Goal: Information Seeking & Learning: Learn about a topic

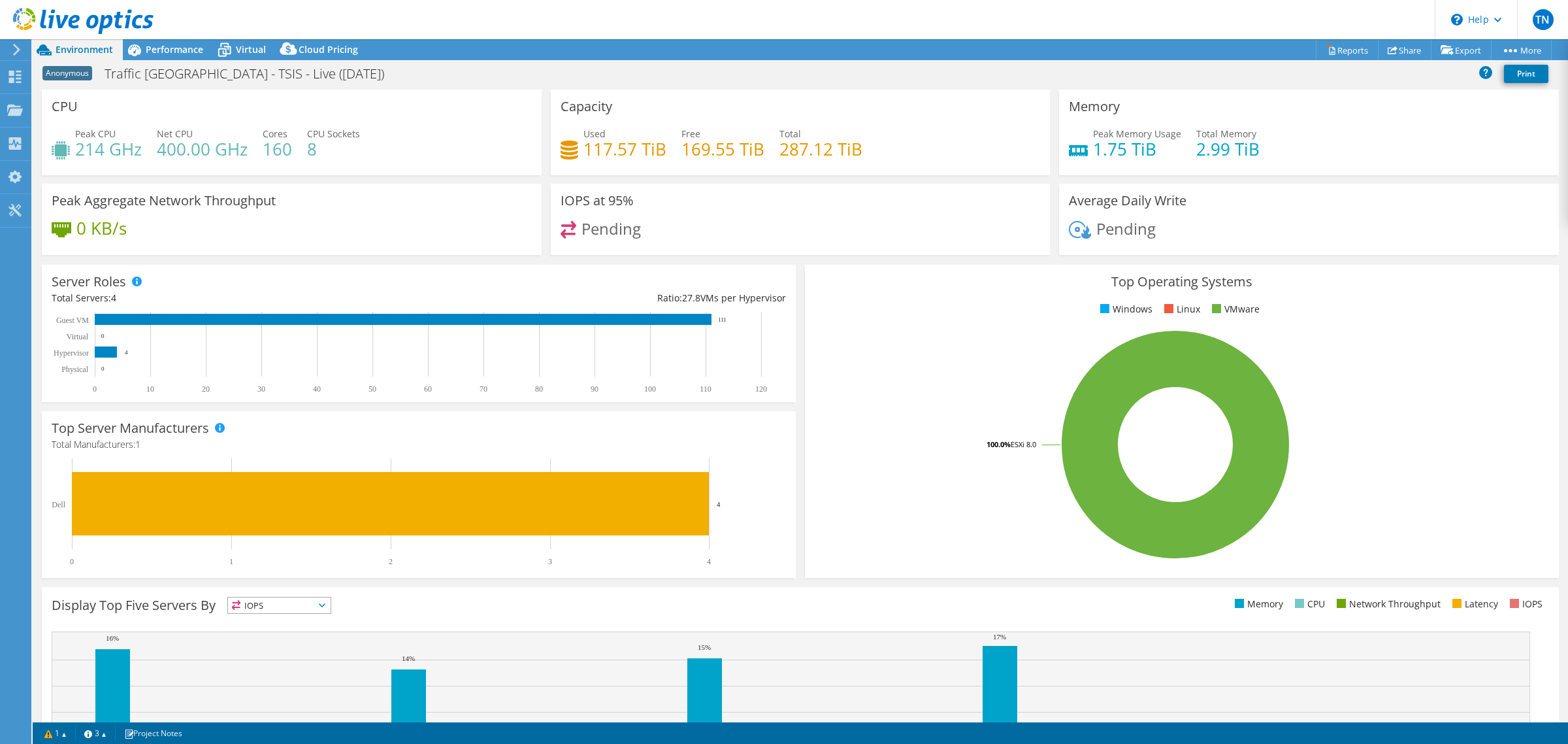
select select "USD"
click at [240, 41] on div "Virtual" at bounding box center [244, 50] width 63 height 21
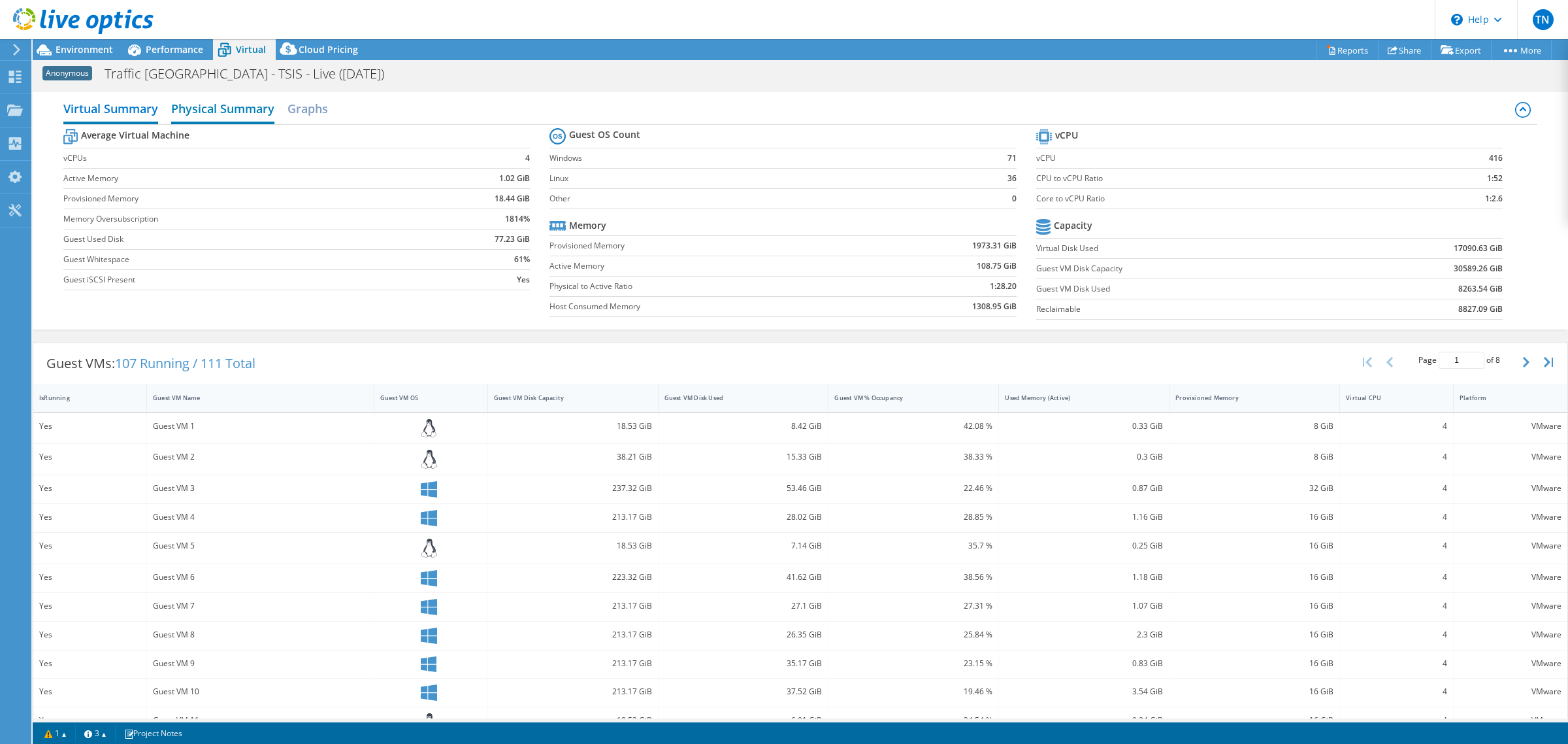
click at [234, 105] on h2 "Physical Summary" at bounding box center [223, 110] width 103 height 29
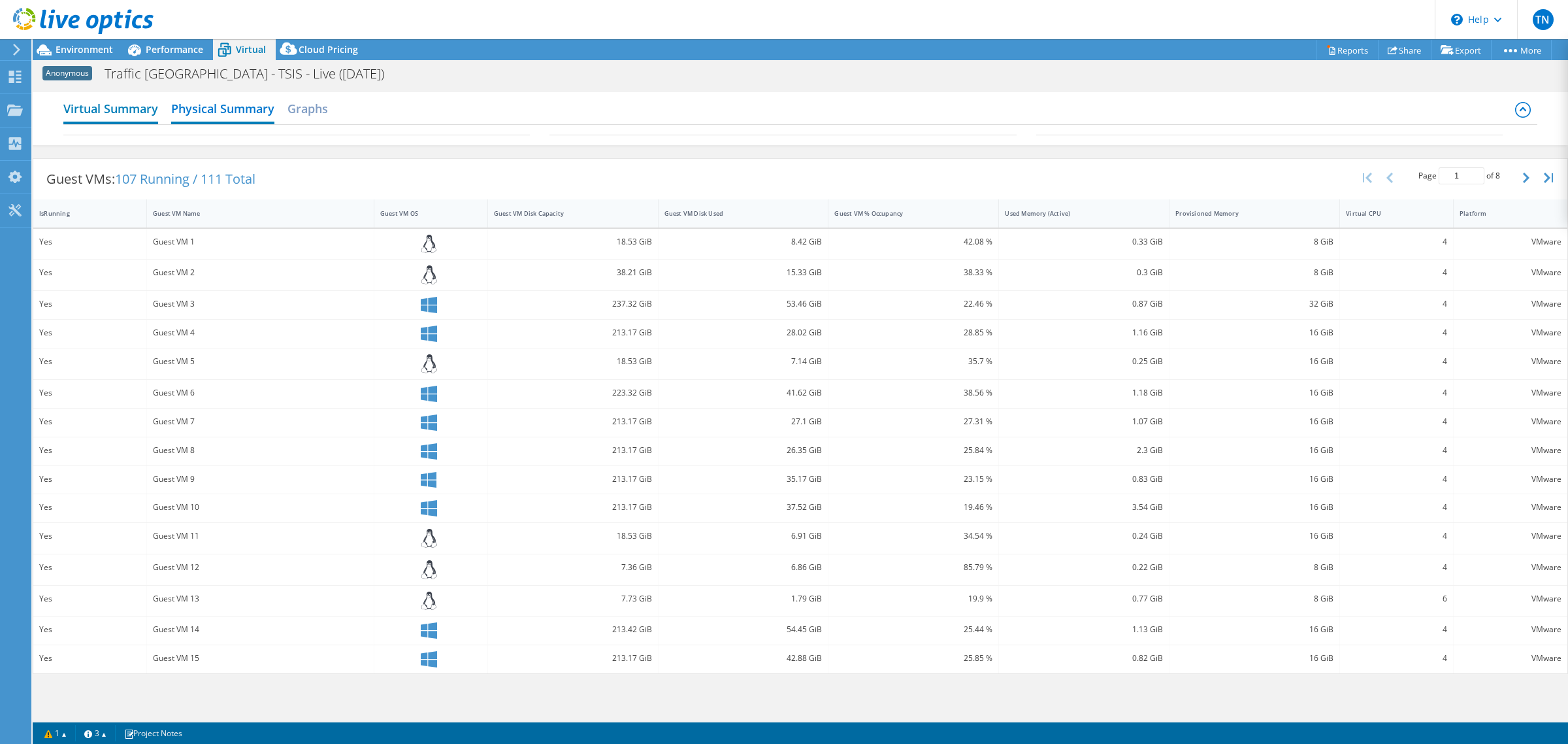
click at [144, 113] on h2 "Virtual Summary" at bounding box center [111, 110] width 95 height 29
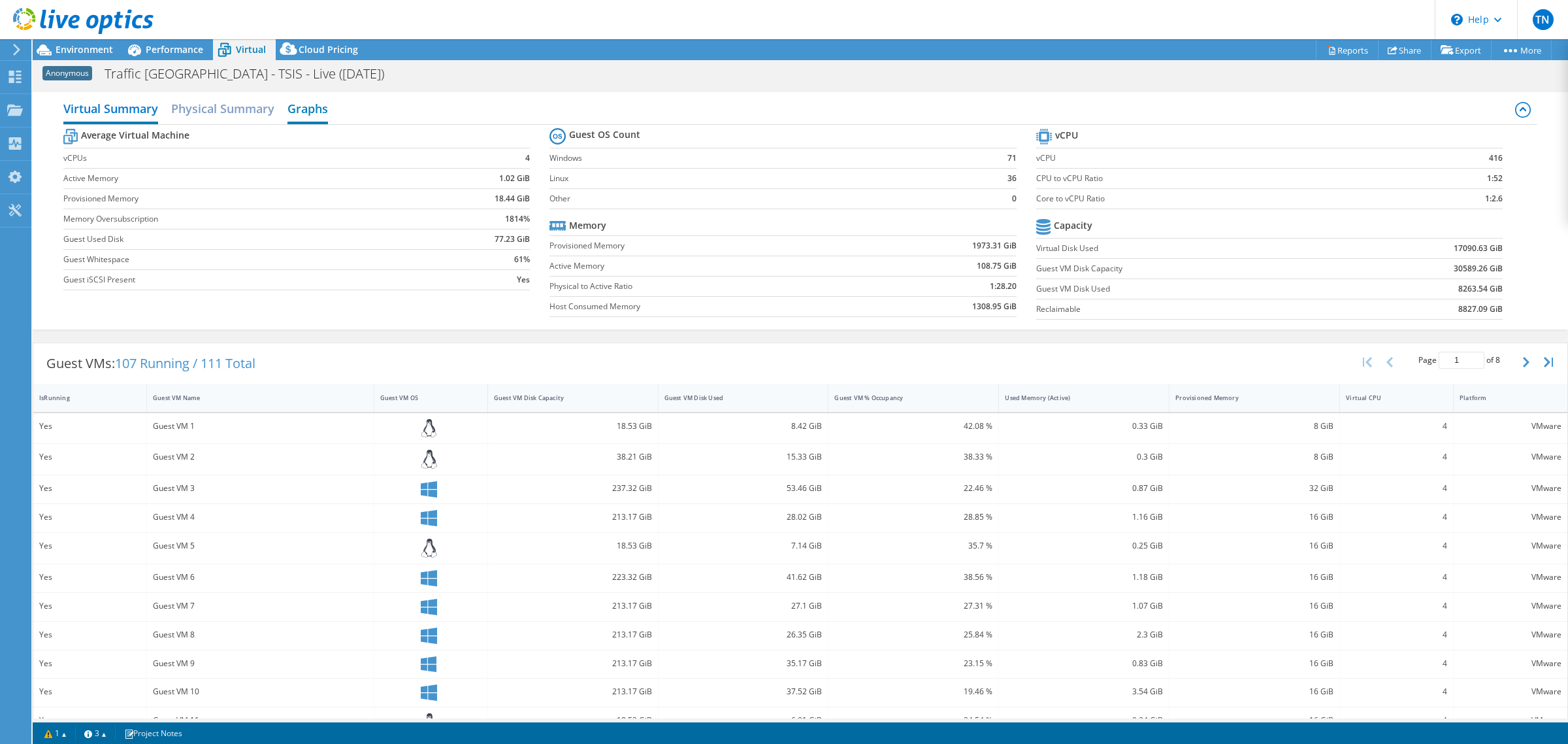
click at [317, 112] on h2 "Graphs" at bounding box center [308, 110] width 41 height 29
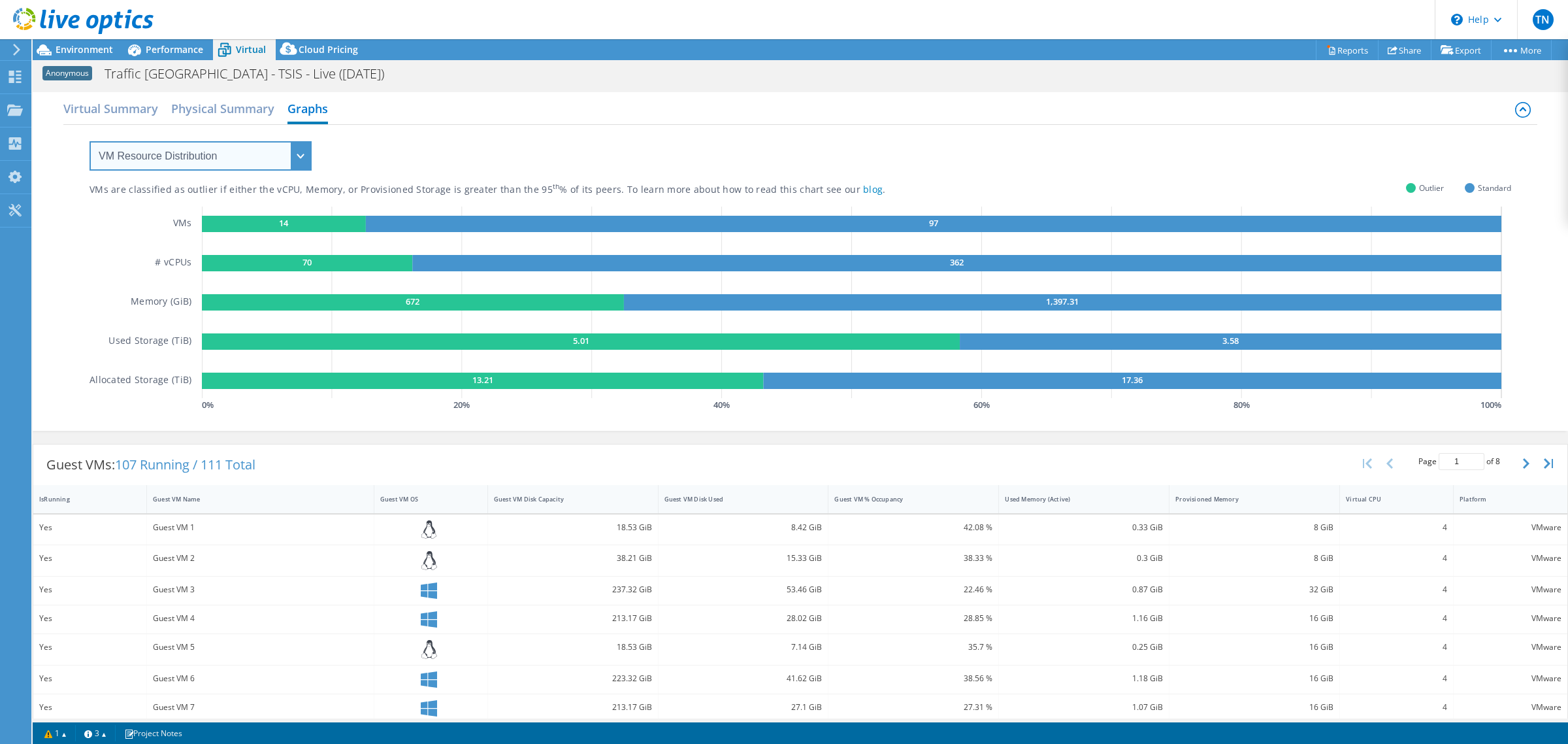
click at [216, 145] on select "VM Resource Distribution Provisioning Contrast Over Provisioning" at bounding box center [200, 156] width 222 height 29
click at [167, 55] on span "Performance" at bounding box center [174, 49] width 57 height 12
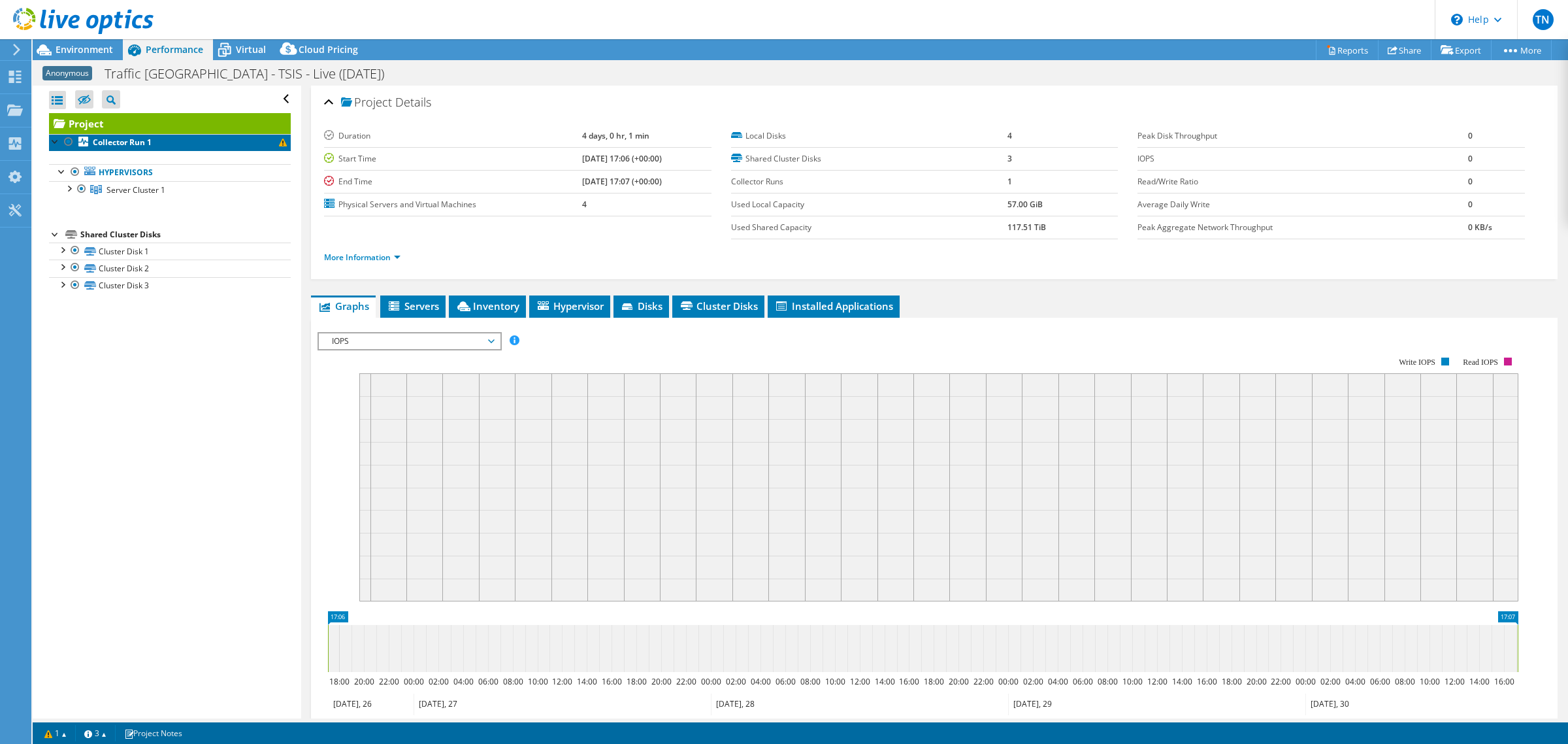
click at [156, 135] on link "Collector Run 1" at bounding box center [170, 142] width 242 height 17
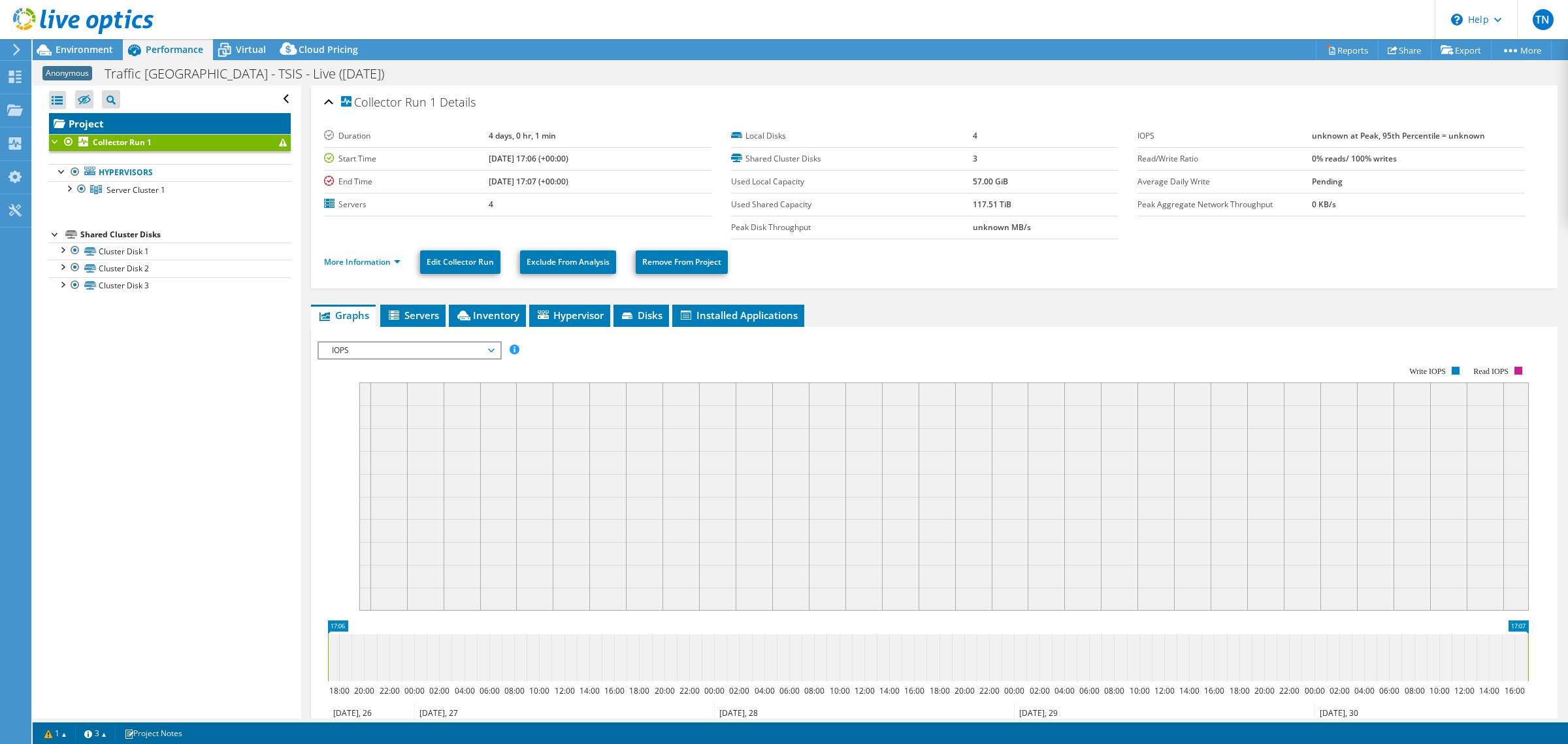
click at [194, 115] on link "Project" at bounding box center [170, 123] width 242 height 21
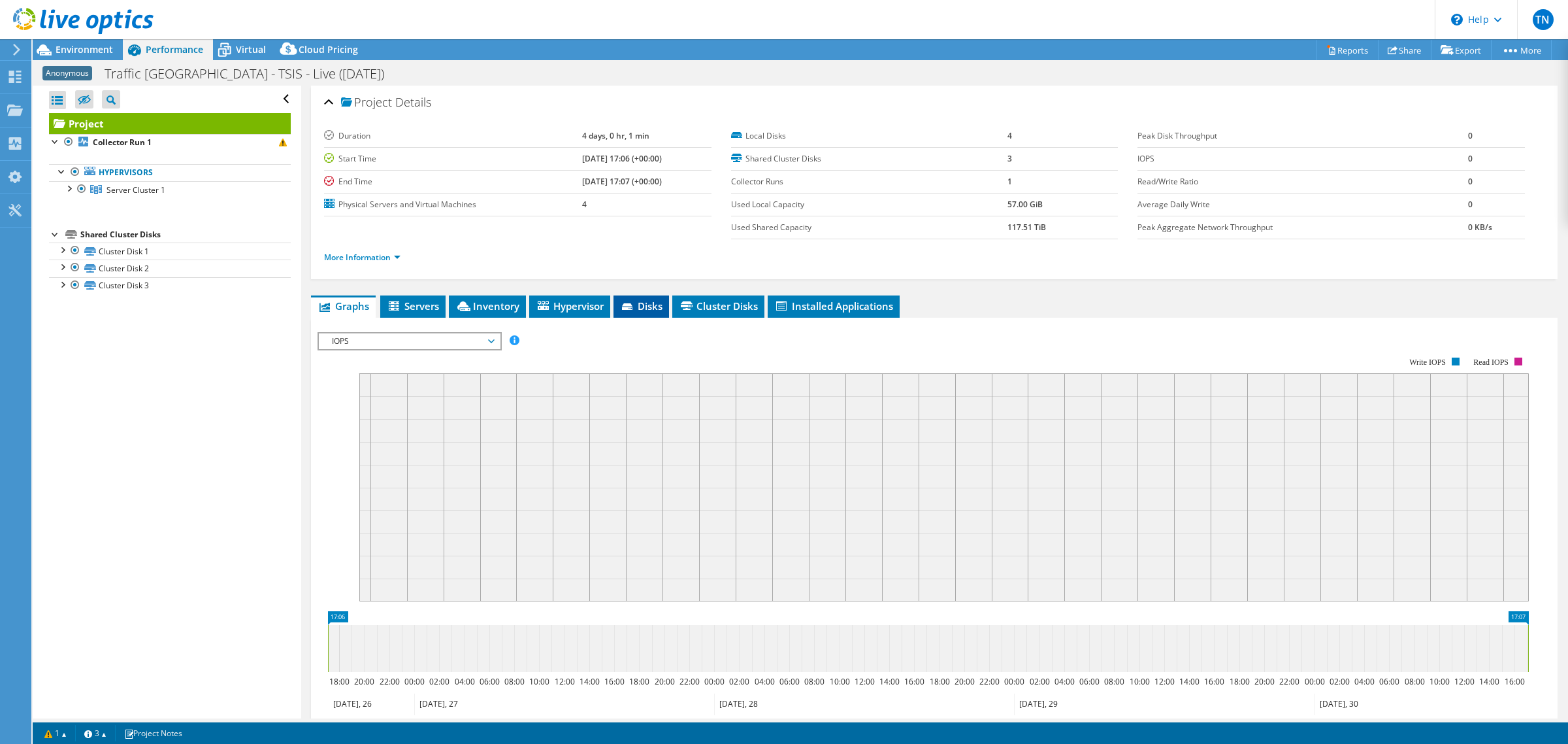
click at [653, 306] on span "Disks" at bounding box center [641, 306] width 42 height 13
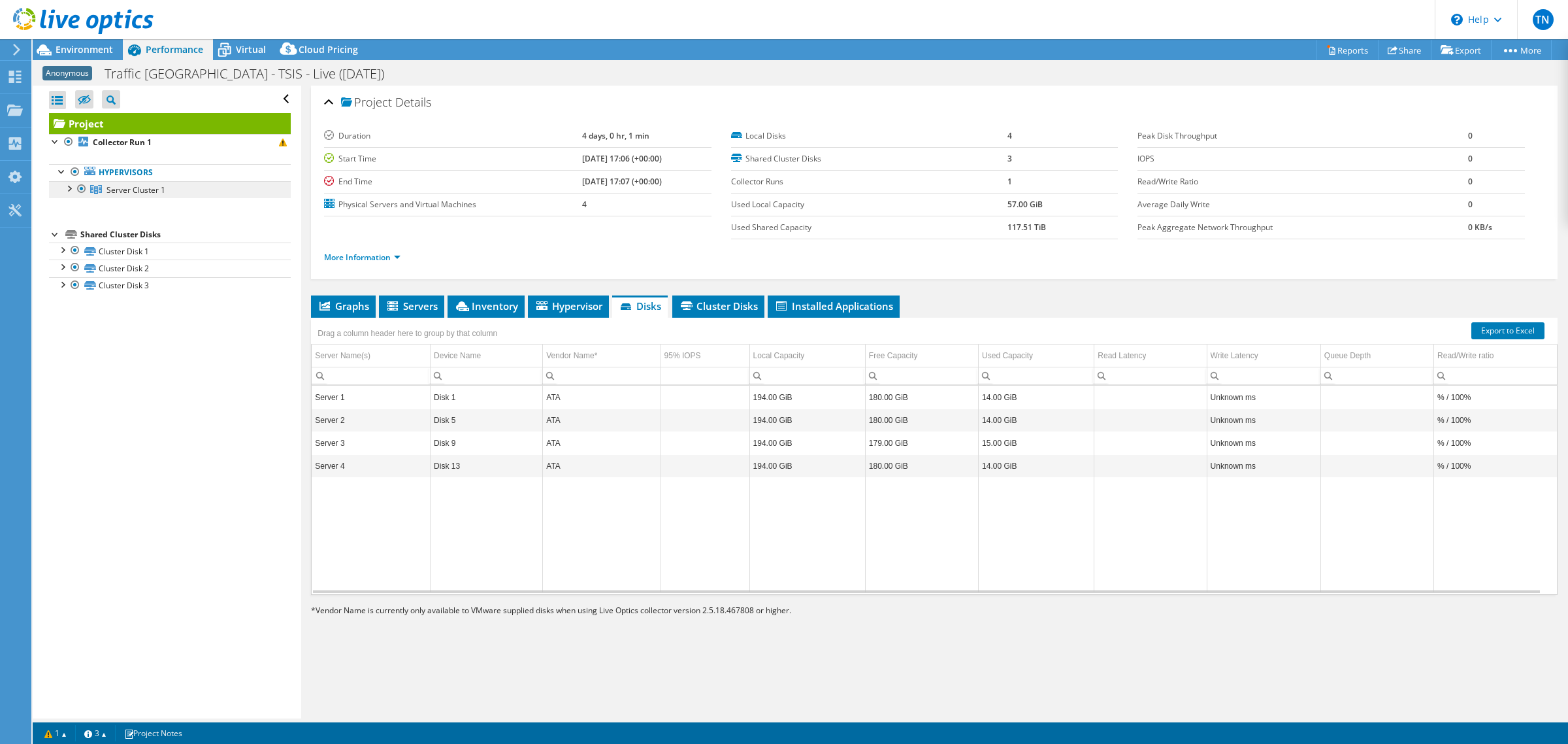
click at [119, 189] on span "Server Cluster 1" at bounding box center [135, 189] width 59 height 11
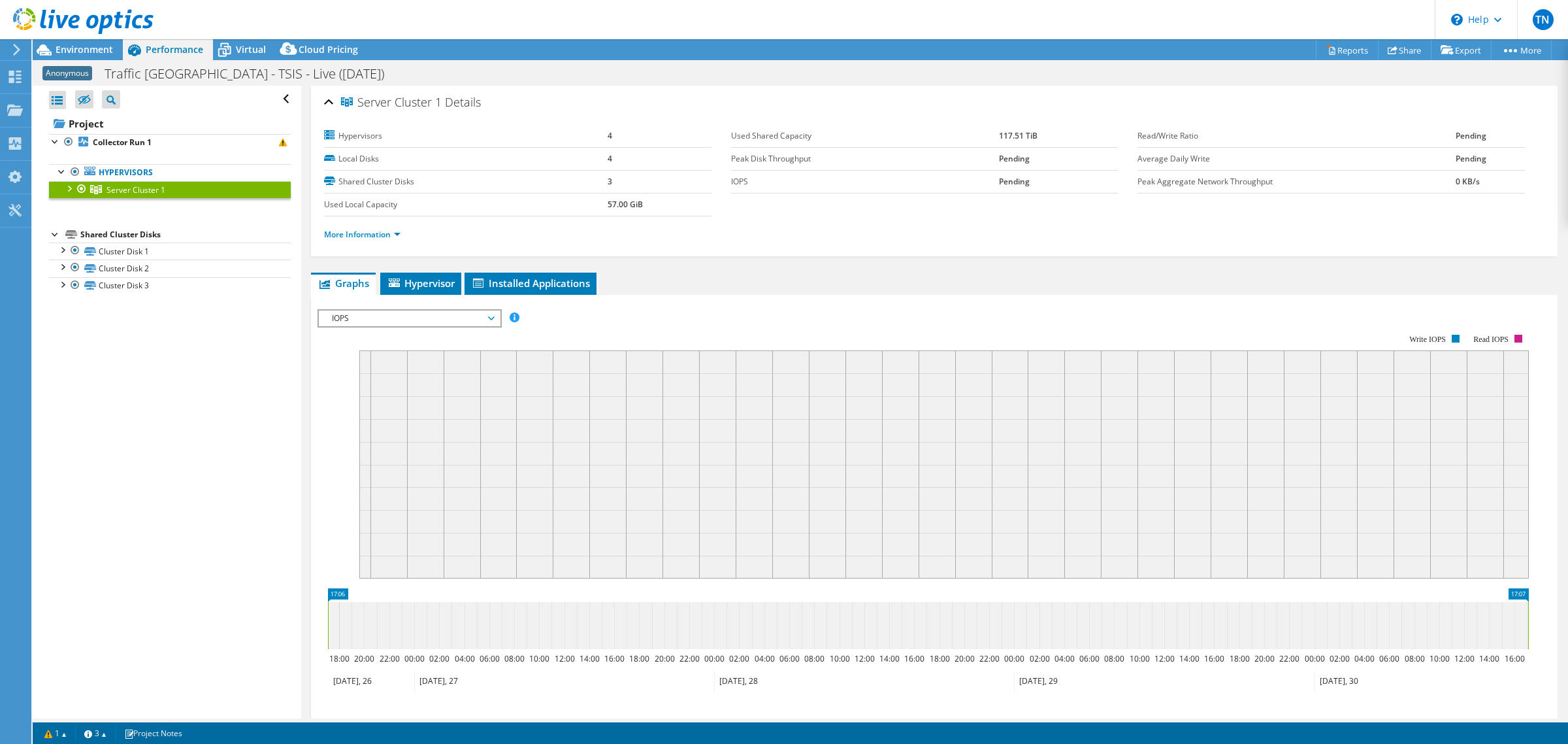
click at [362, 317] on span "IOPS" at bounding box center [409, 319] width 168 height 16
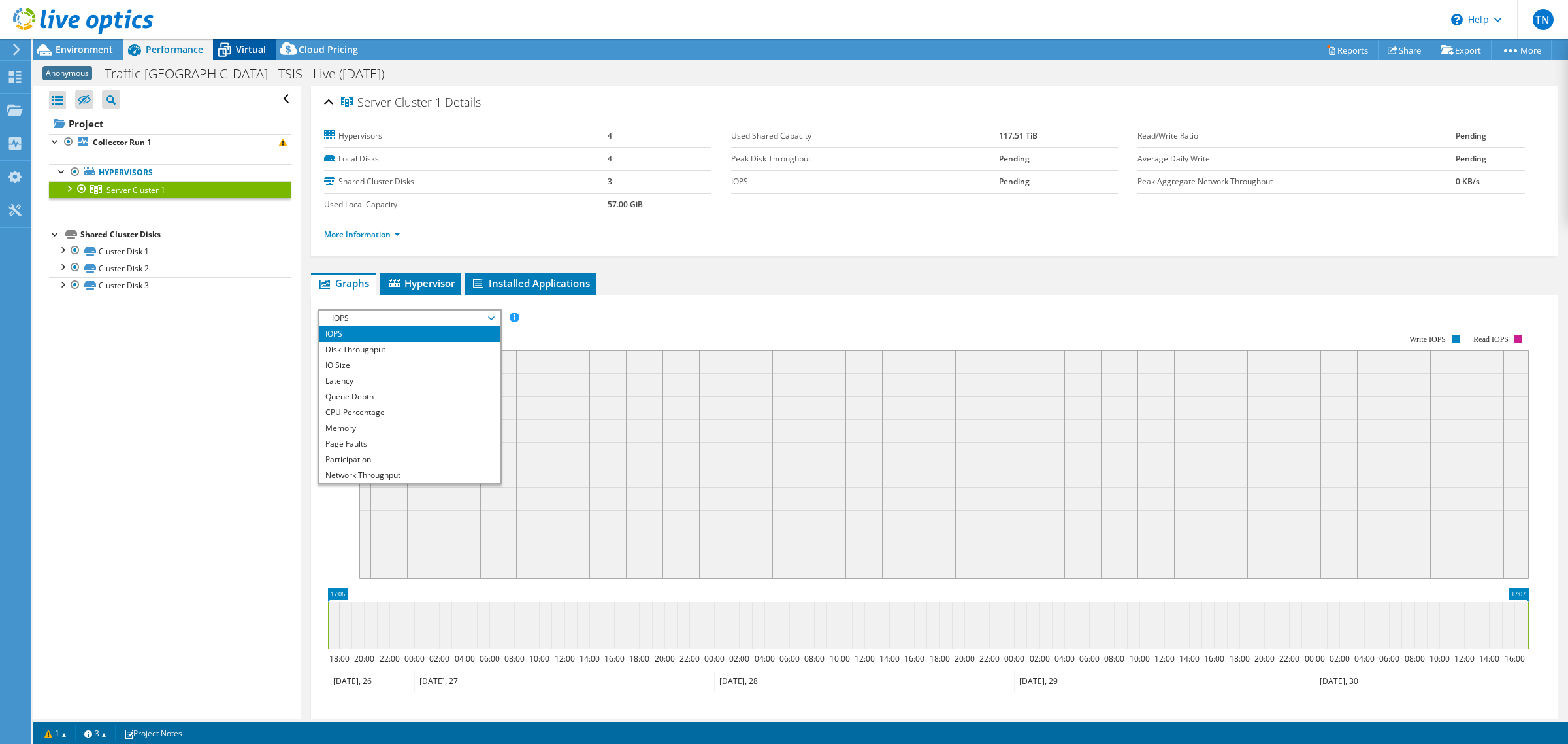
click at [220, 59] on icon at bounding box center [224, 50] width 23 height 23
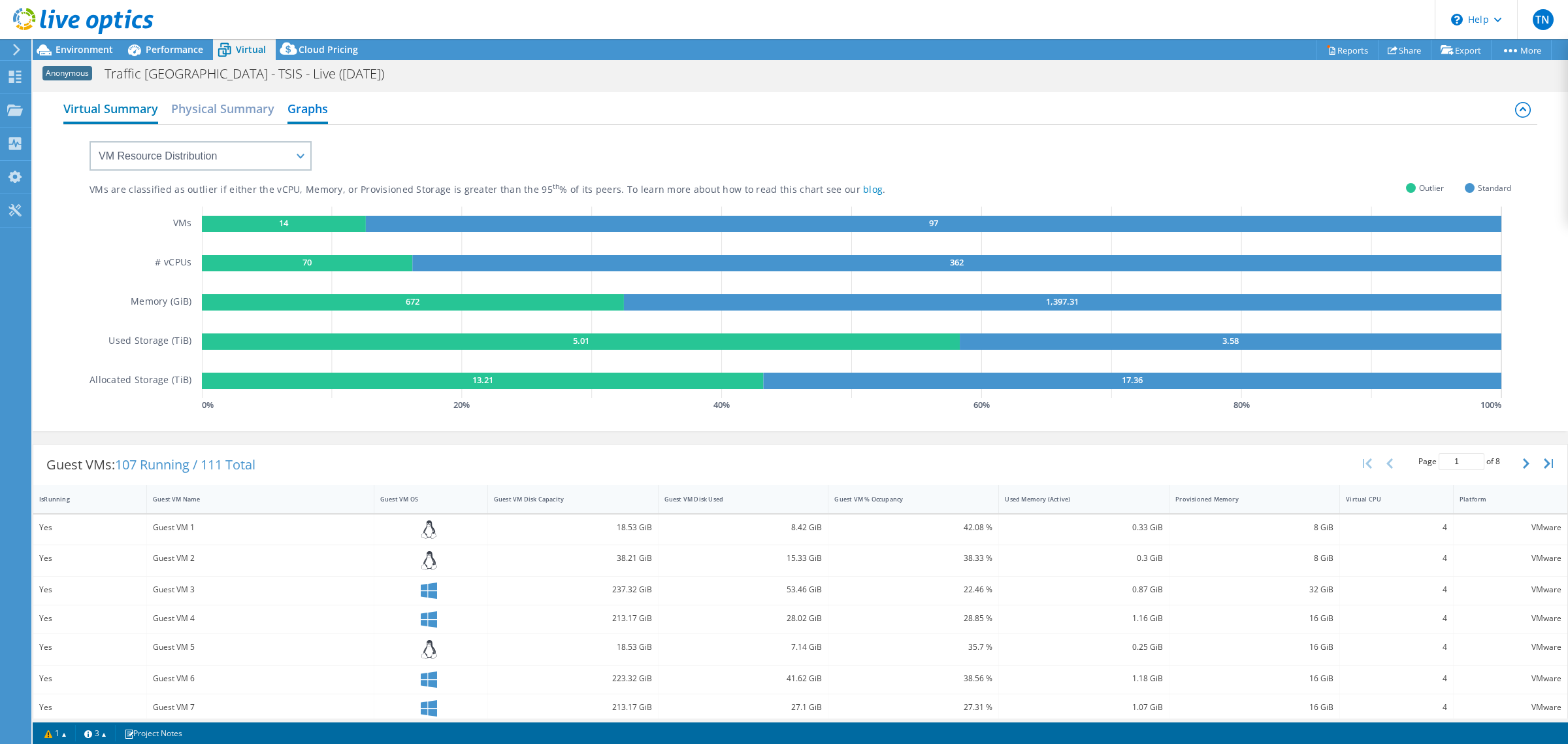
click at [149, 113] on h2 "Virtual Summary" at bounding box center [111, 110] width 95 height 29
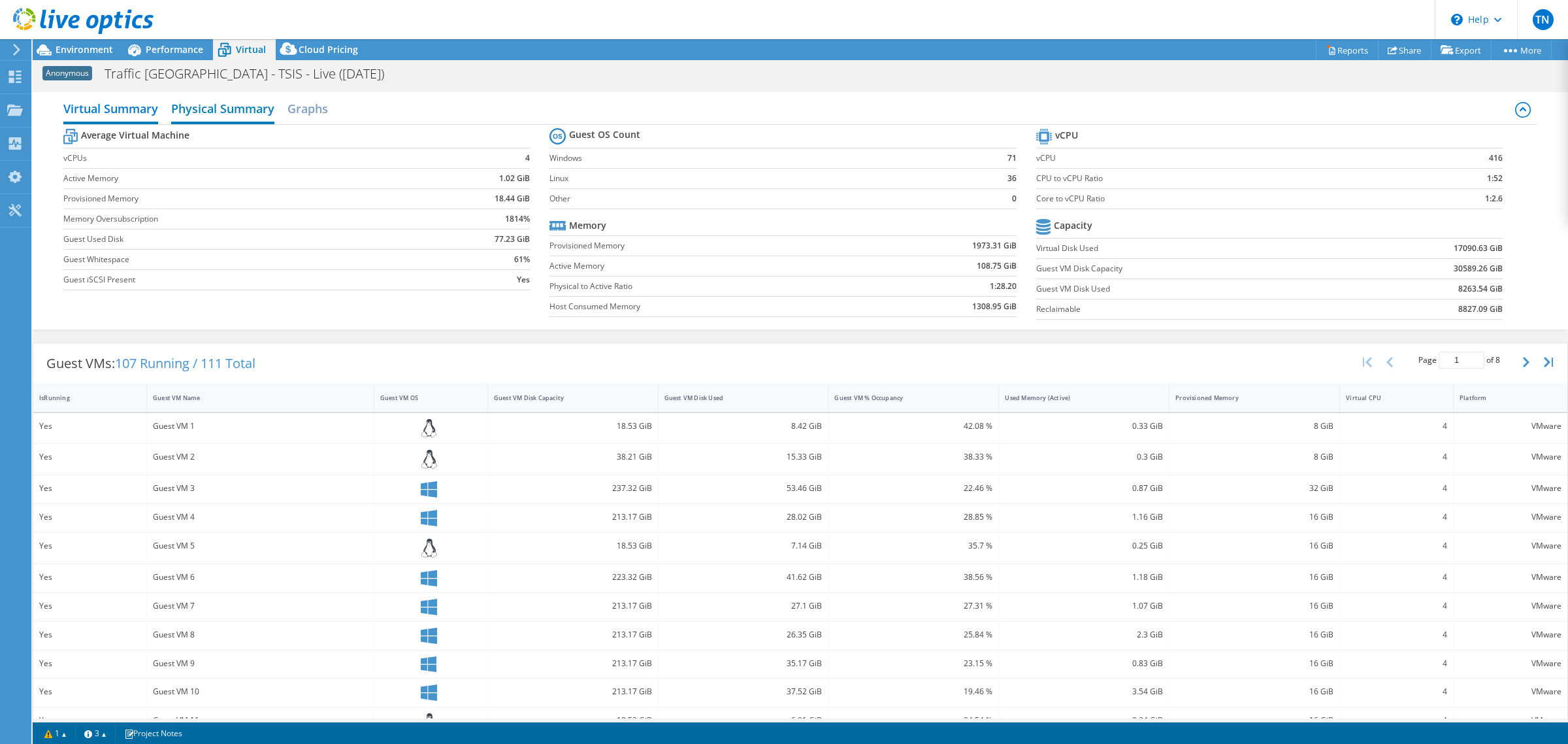
click at [235, 112] on h2 "Physical Summary" at bounding box center [223, 110] width 103 height 29
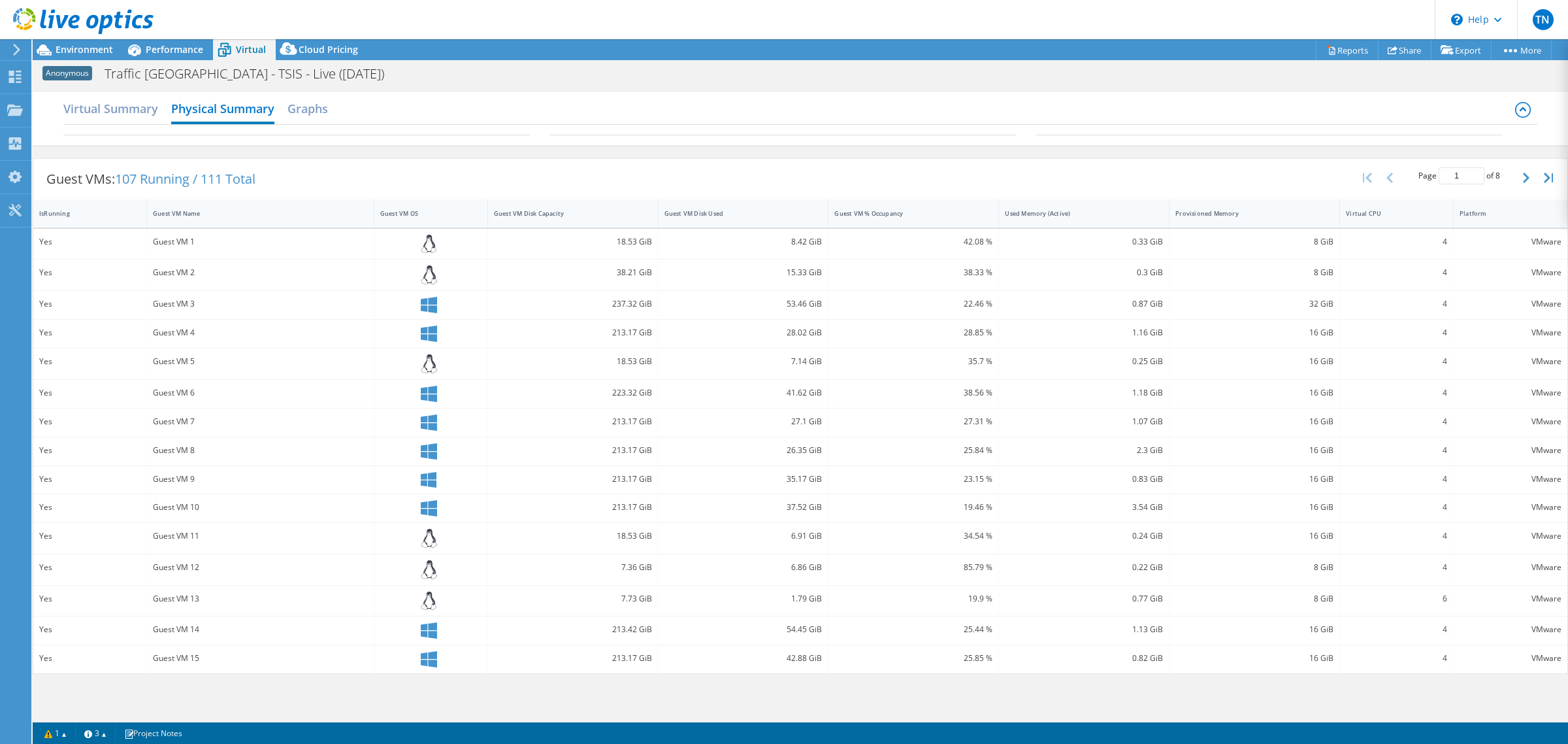
scroll to position [126, 0]
click at [1526, 175] on icon "button" at bounding box center [1526, 178] width 7 height 10
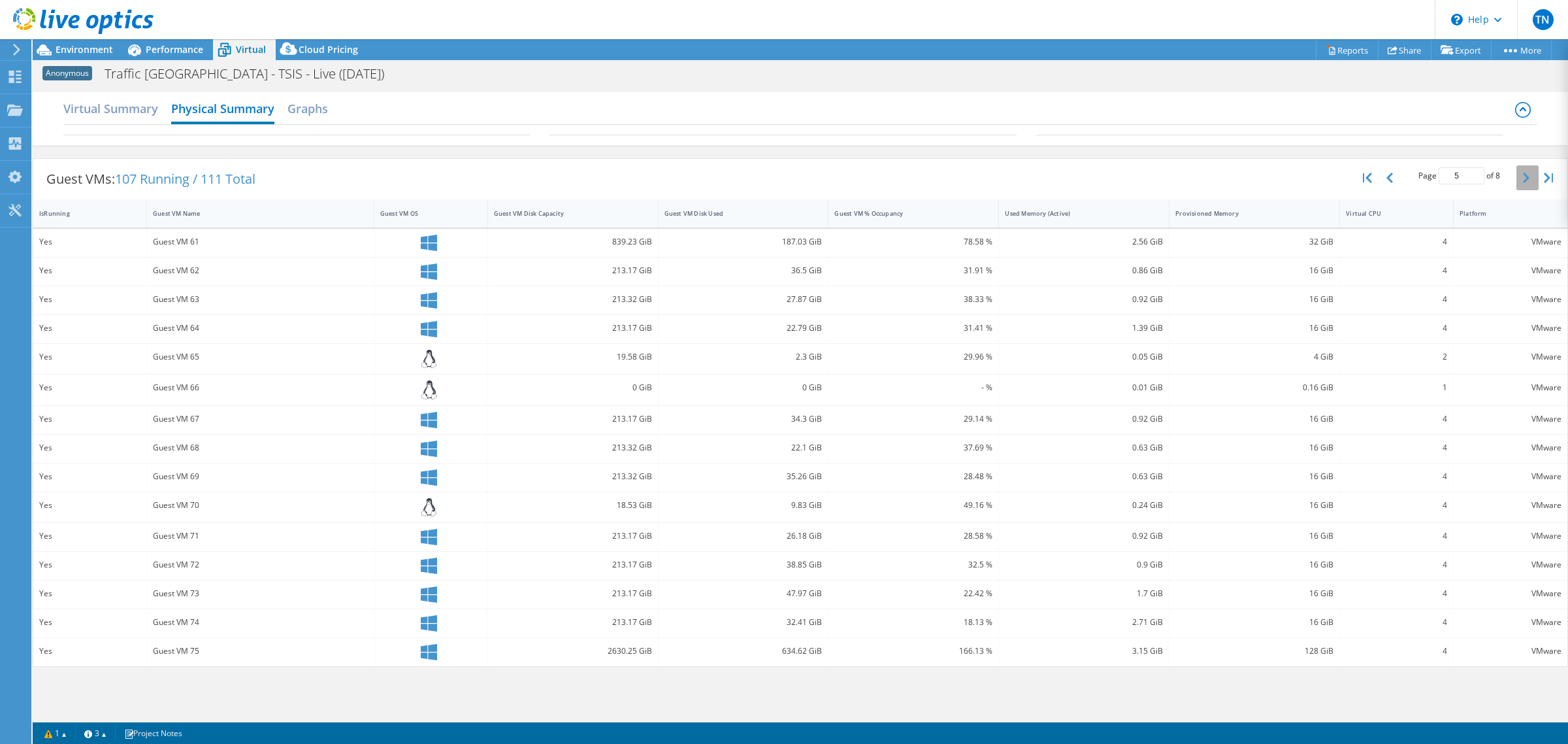
click at [1526, 175] on icon "button" at bounding box center [1526, 178] width 7 height 10
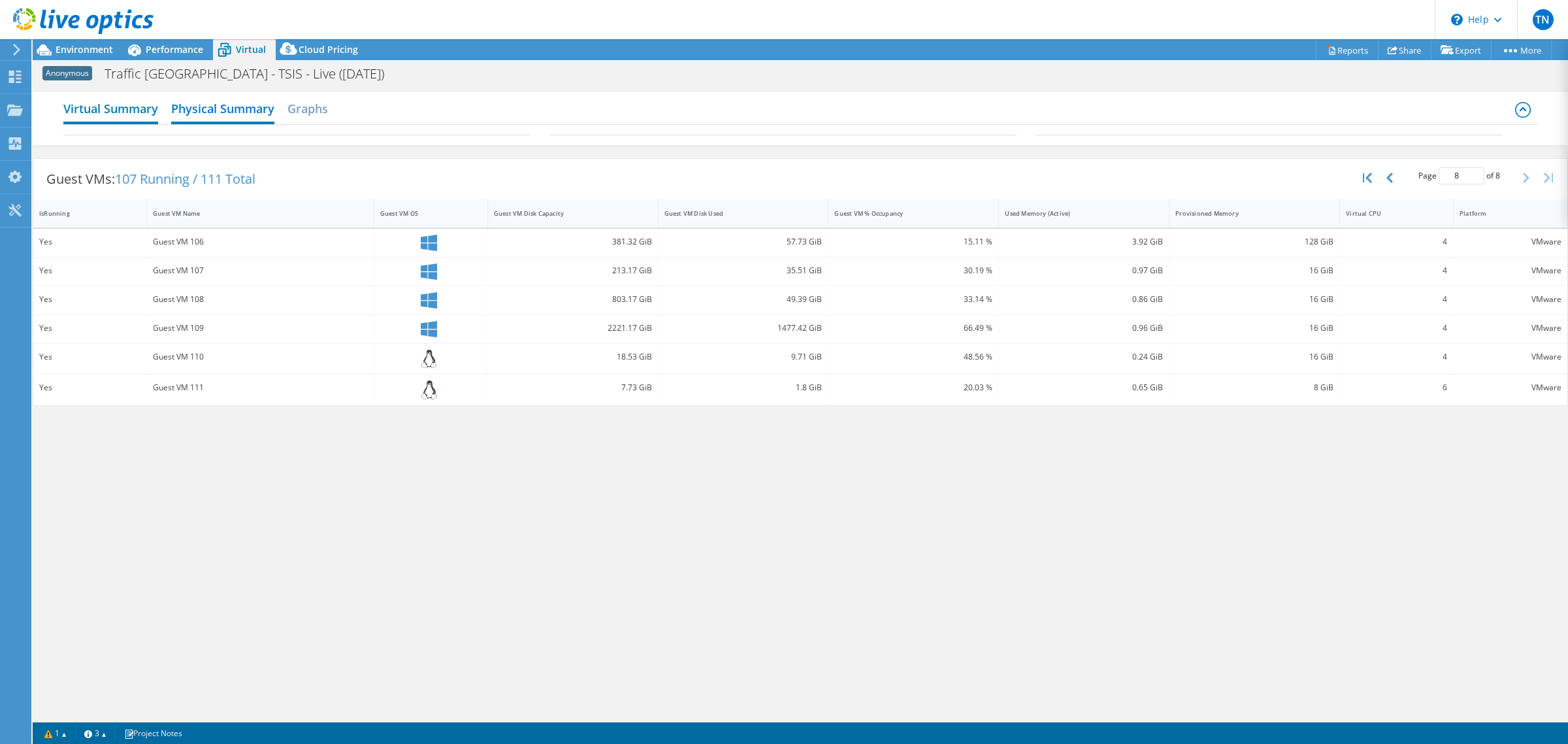
click at [132, 103] on h2 "Virtual Summary" at bounding box center [111, 110] width 95 height 29
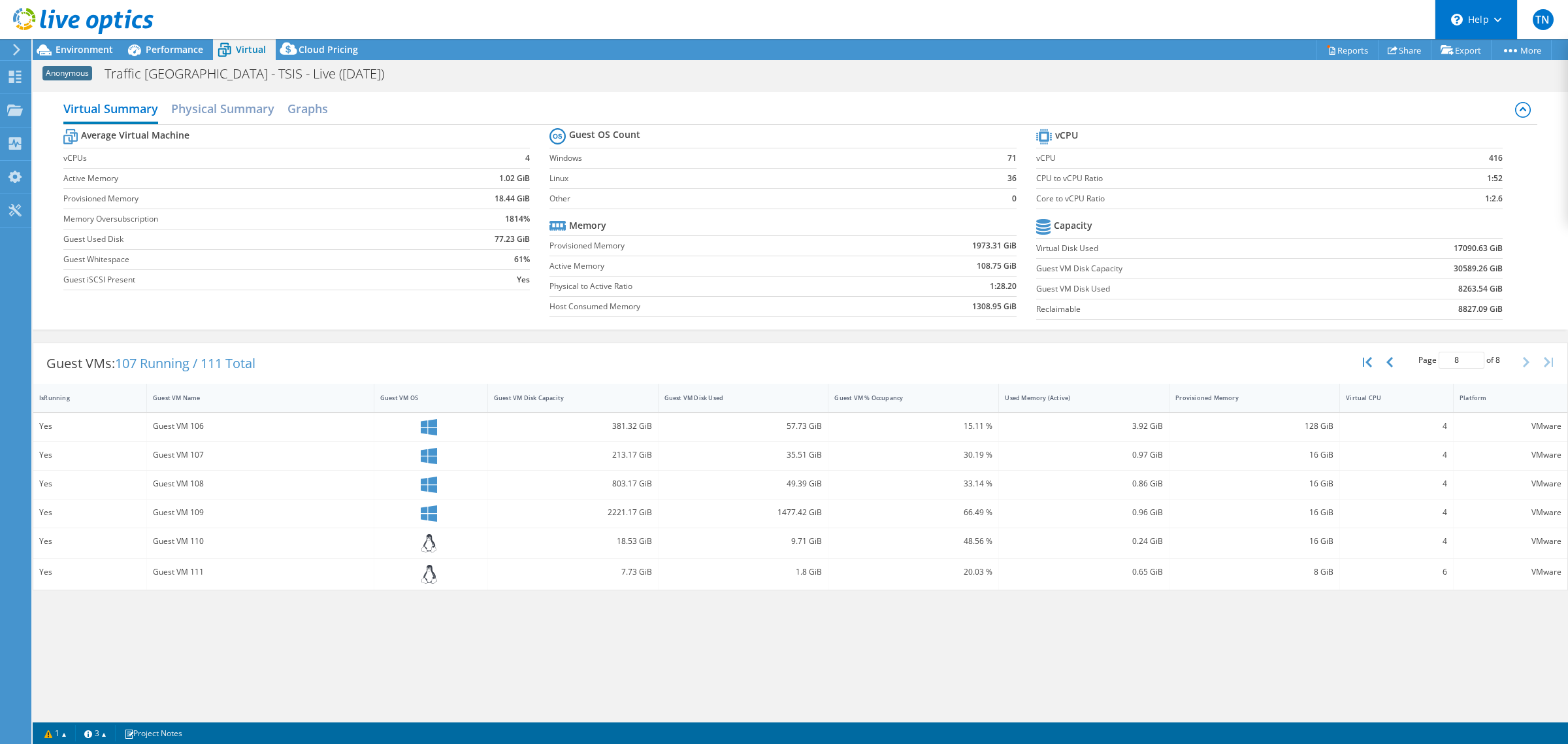
click at [1474, 22] on div "\n Help" at bounding box center [1476, 20] width 82 height 39
click at [1505, 55] on link "Explore Helpful Articles" at bounding box center [1508, 56] width 146 height 32
click at [247, 119] on h2 "Physical Summary" at bounding box center [223, 110] width 103 height 29
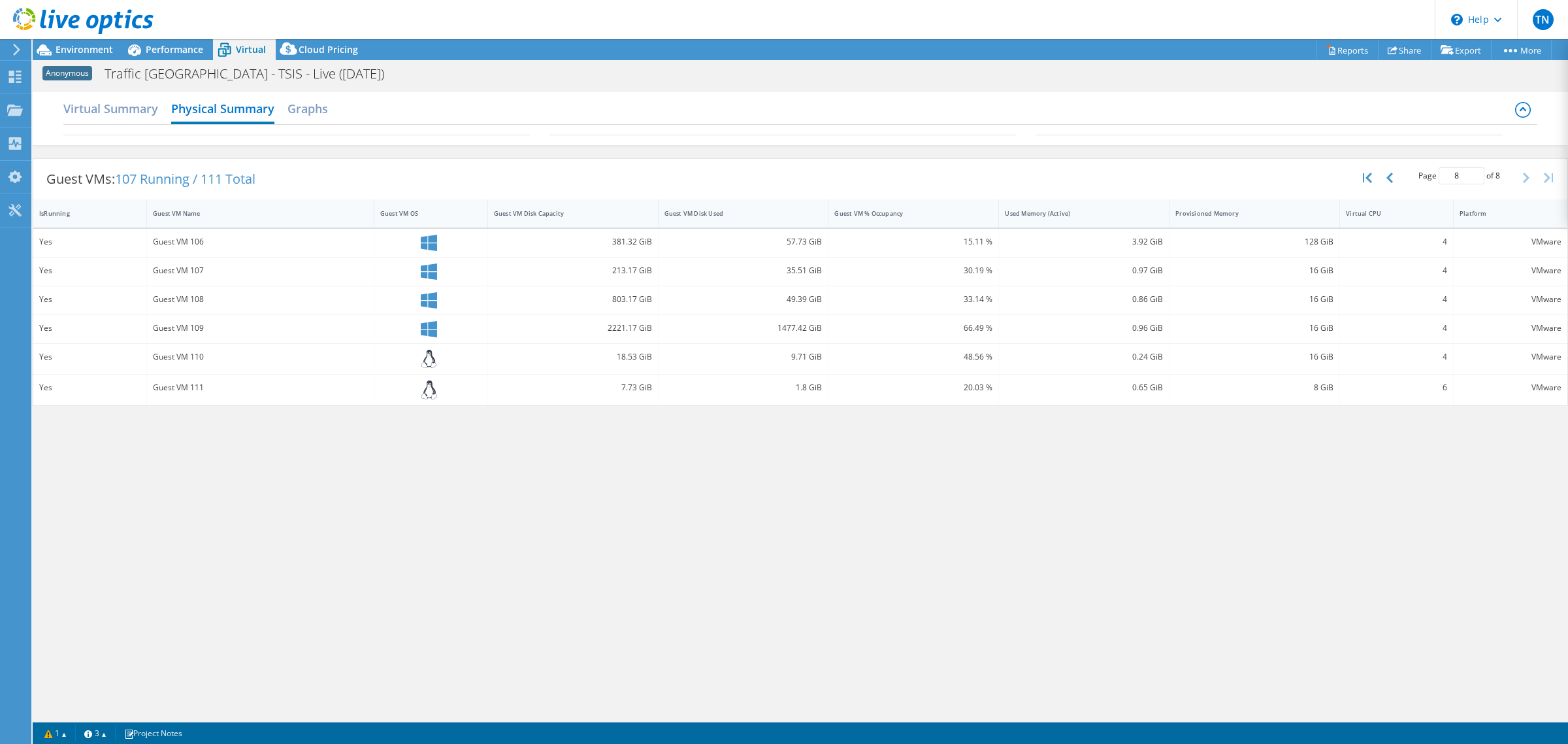
scroll to position [0, 0]
click at [1368, 176] on icon "button" at bounding box center [1367, 178] width 9 height 10
type input "1"
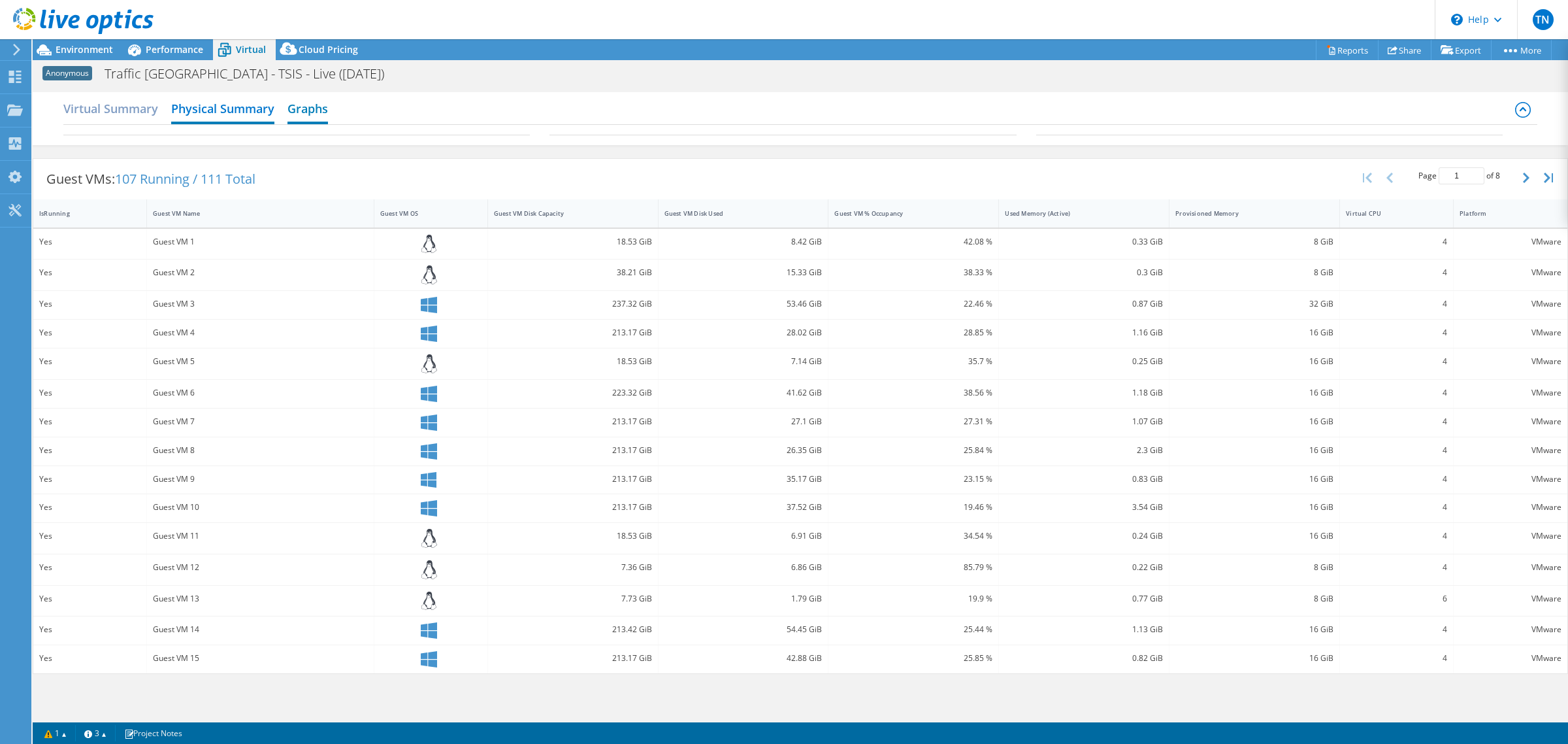
click at [328, 109] on h2 "Graphs" at bounding box center [308, 110] width 41 height 29
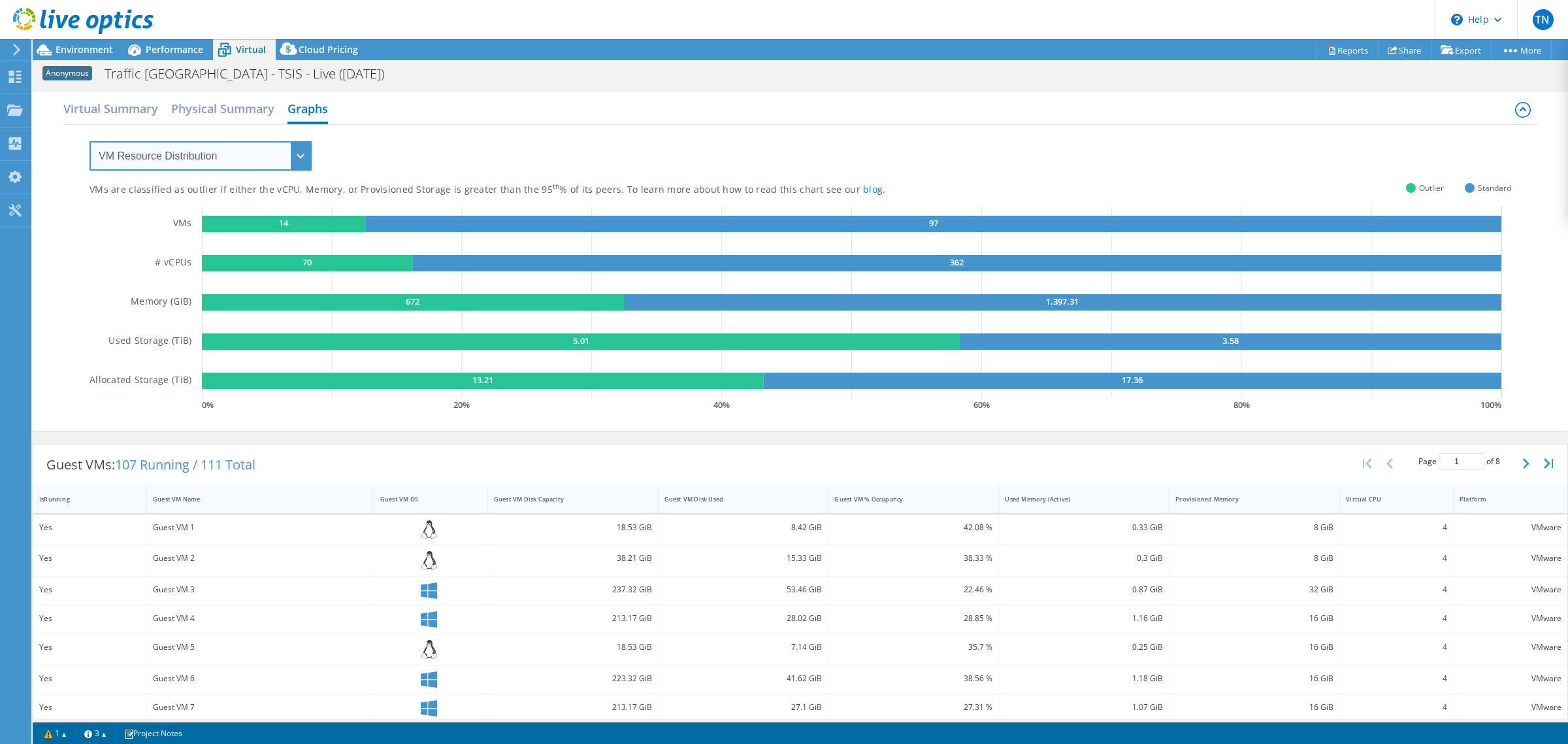
click at [299, 162] on select "VM Resource Distribution Provisioning Contrast Over Provisioning" at bounding box center [200, 156] width 222 height 29
select select "Provisioning Contrast"
click at [89, 141] on select "VM Resource Distribution Provisioning Contrast Over Provisioning" at bounding box center [200, 156] width 222 height 29
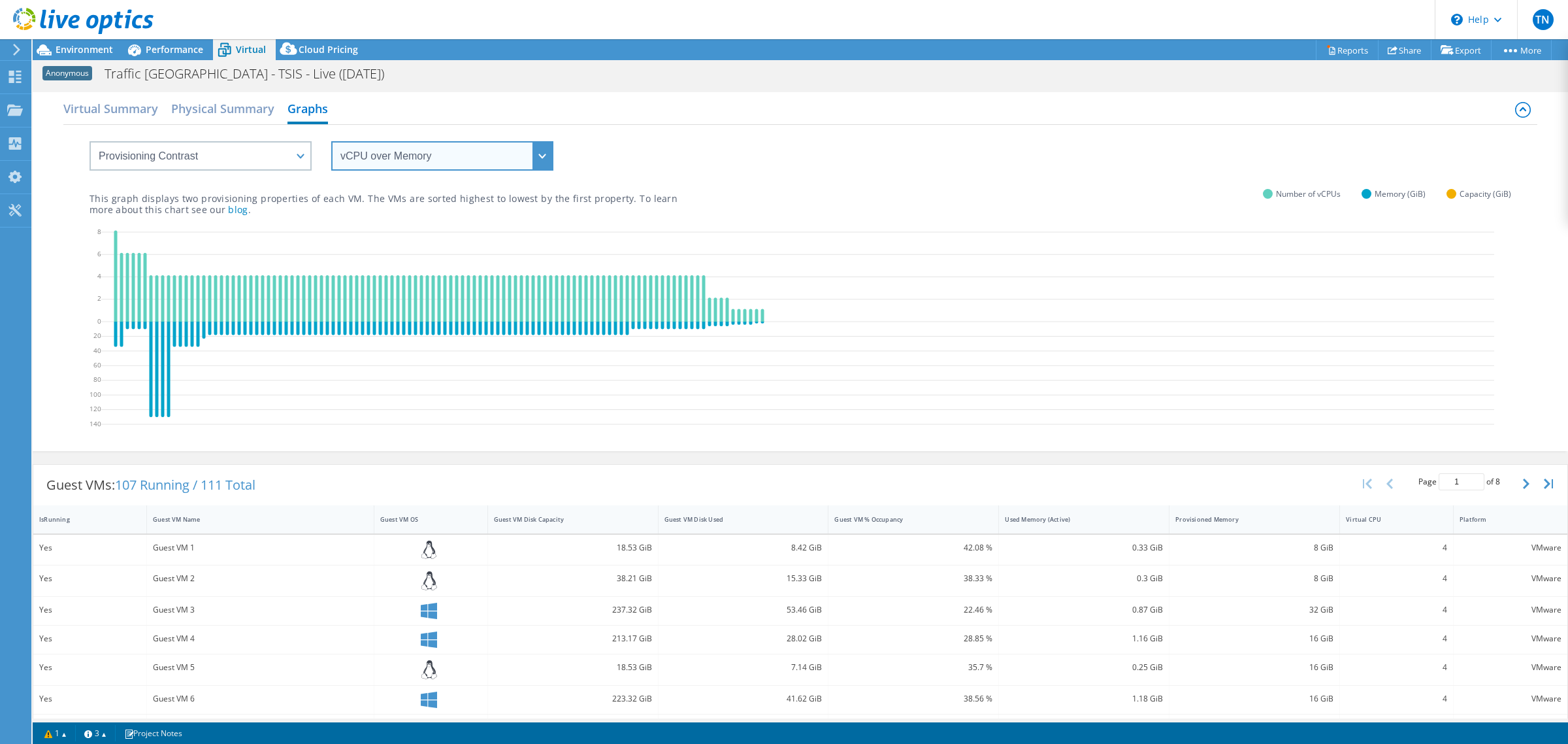
click at [445, 160] on select "vCPU over Memory vCPU over Capacity Memory over vCPU Memory over Capacity Capac…" at bounding box center [442, 156] width 222 height 29
select select "Memory over Capacity"
click at [331, 141] on select "vCPU over Memory vCPU over Capacity Memory over vCPU Memory over Capacity Capac…" at bounding box center [442, 156] width 222 height 29
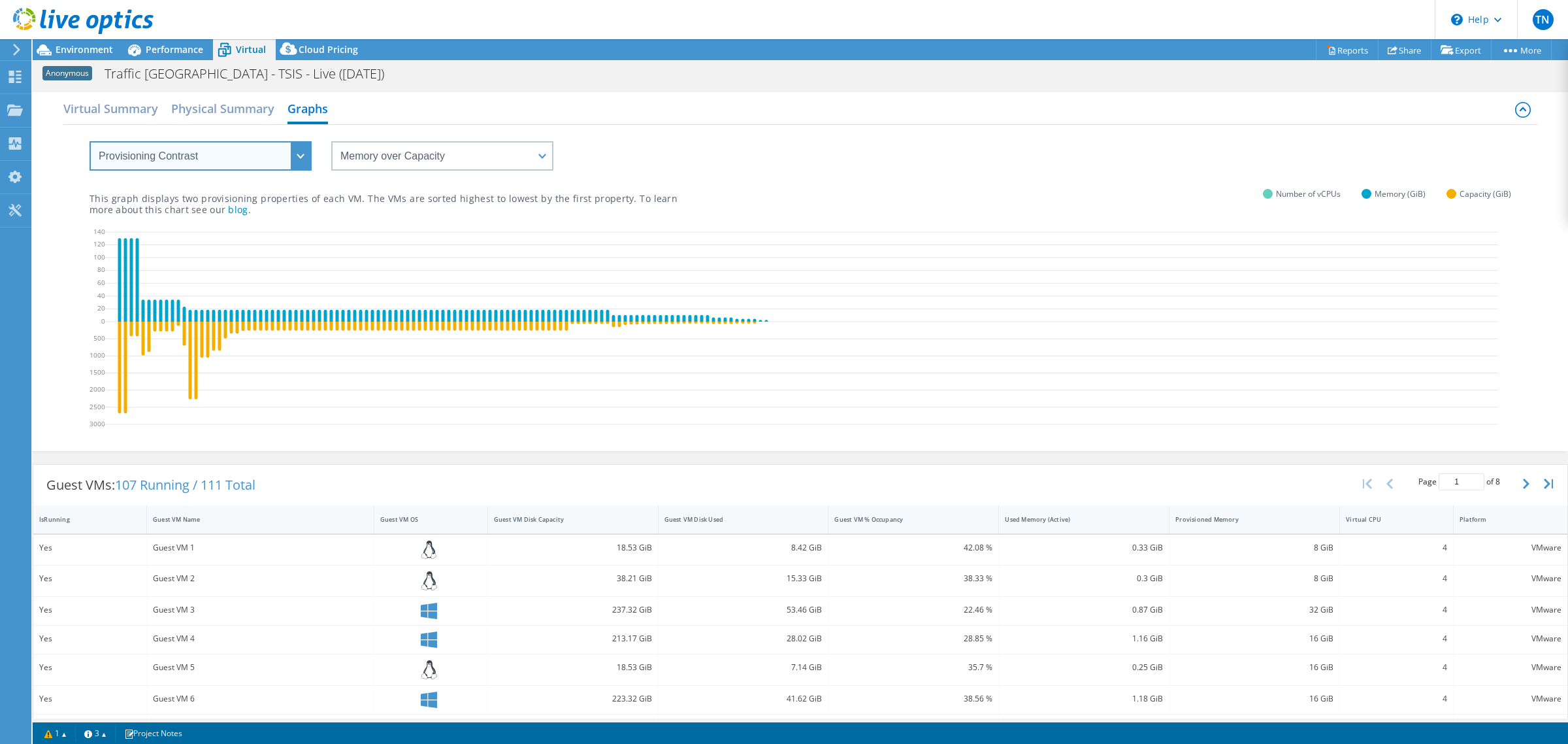
click at [295, 158] on select "VM Resource Distribution Provisioning Contrast Over Provisioning" at bounding box center [200, 156] width 222 height 29
select select "Over Provisioning"
click at [89, 141] on select "VM Resource Distribution Provisioning Contrast Over Provisioning" at bounding box center [200, 156] width 222 height 29
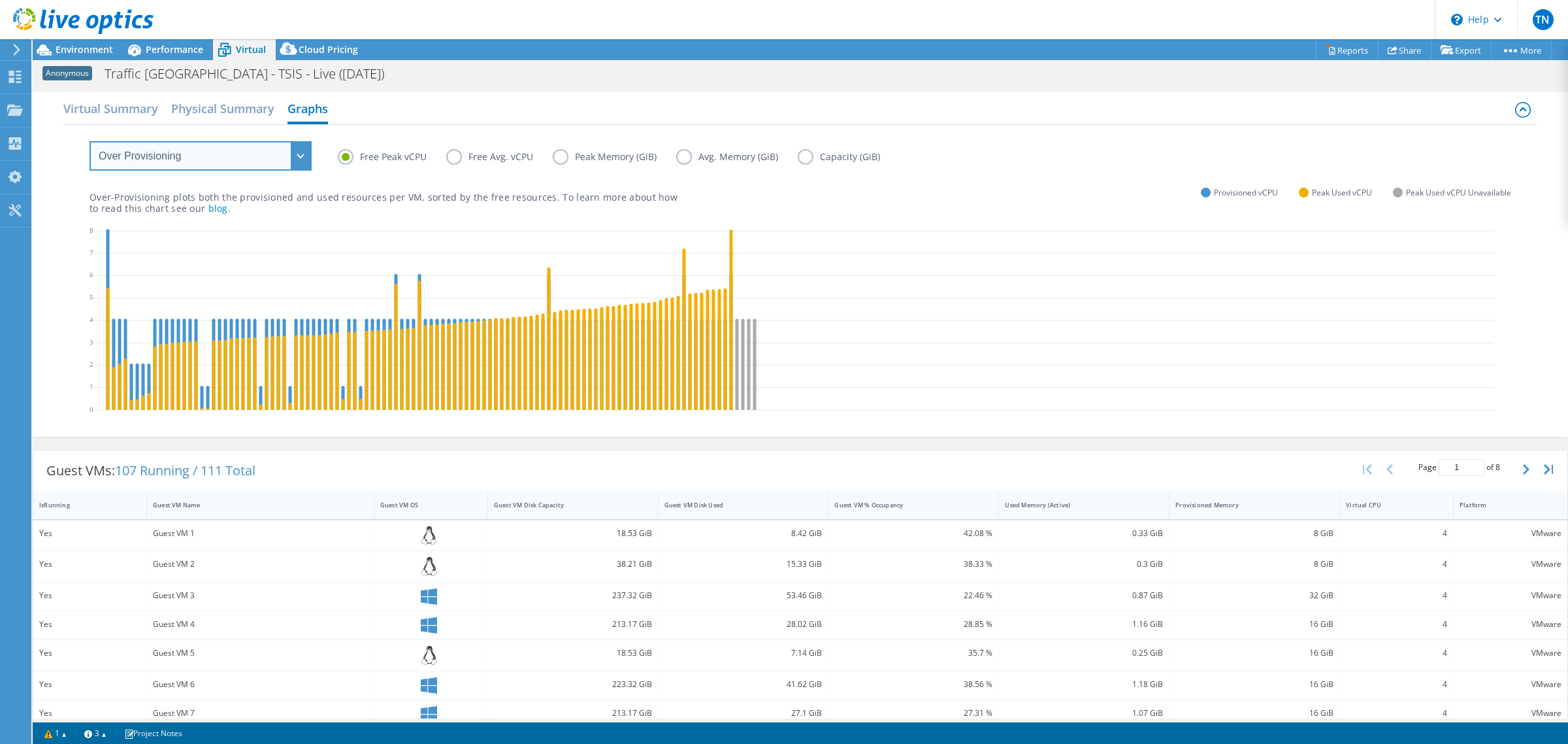
click at [229, 149] on select "VM Resource Distribution Provisioning Contrast Over Provisioning" at bounding box center [200, 156] width 222 height 29
click at [233, 111] on h2 "Physical Summary" at bounding box center [223, 110] width 103 height 29
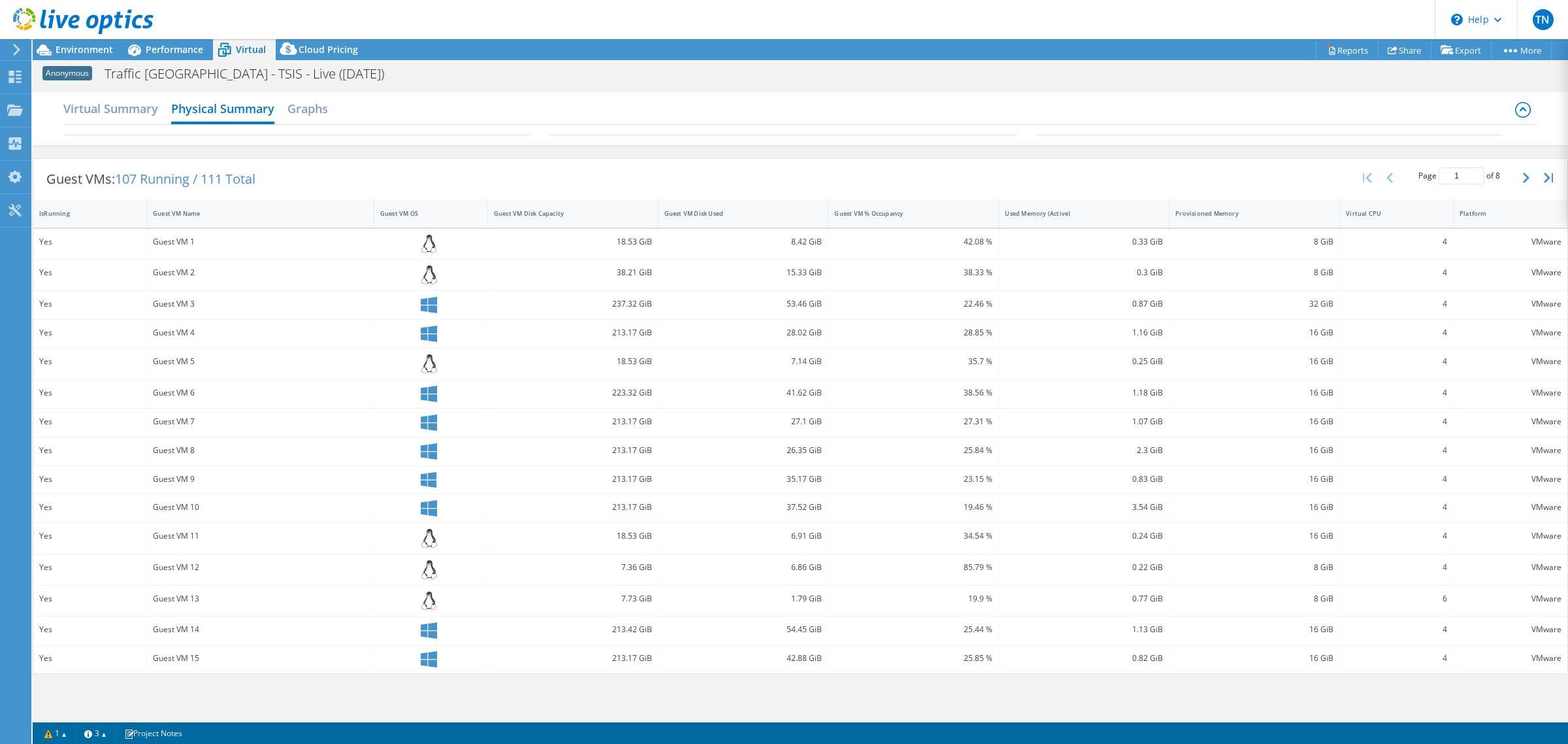
scroll to position [126, 0]
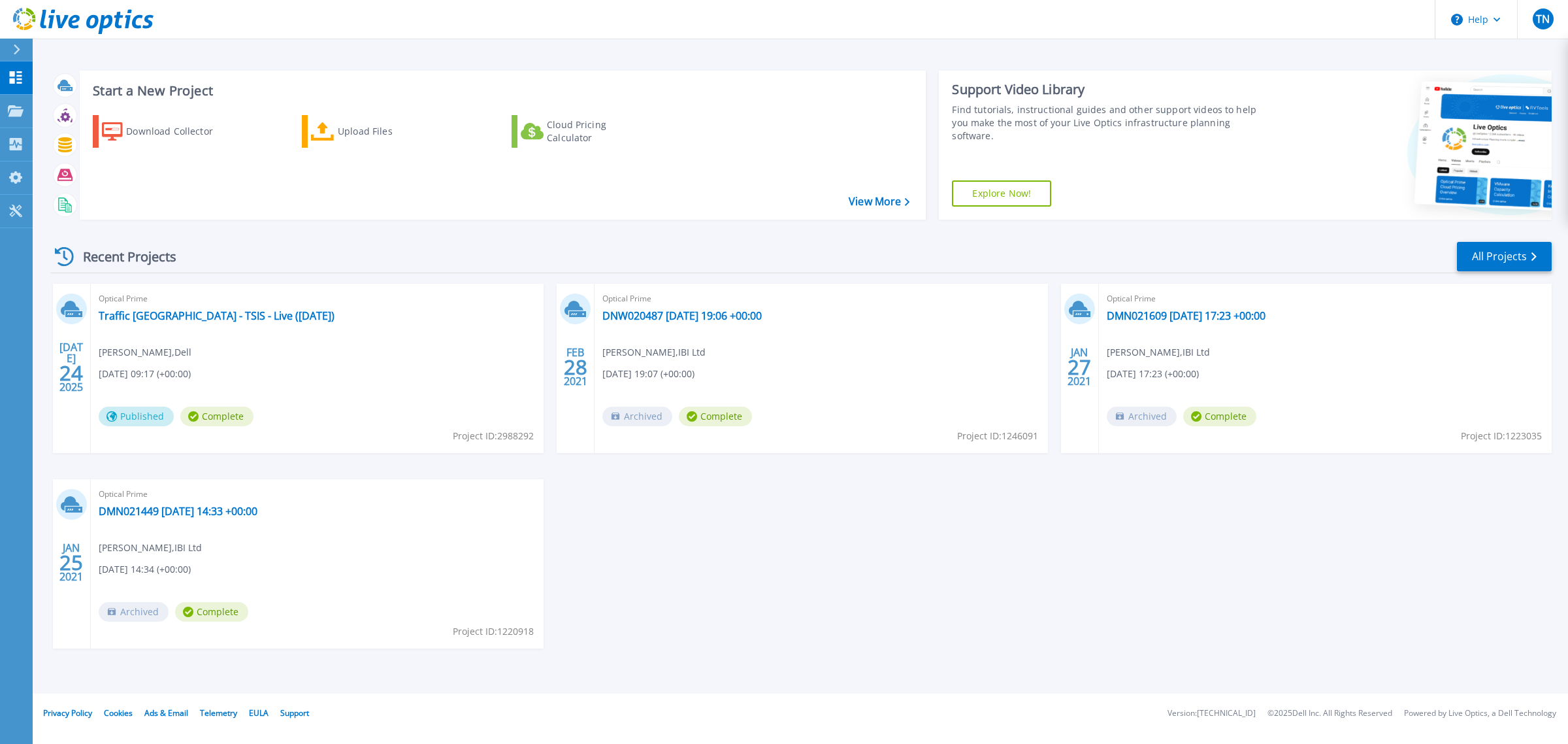
click at [4, 44] on button at bounding box center [16, 50] width 33 height 23
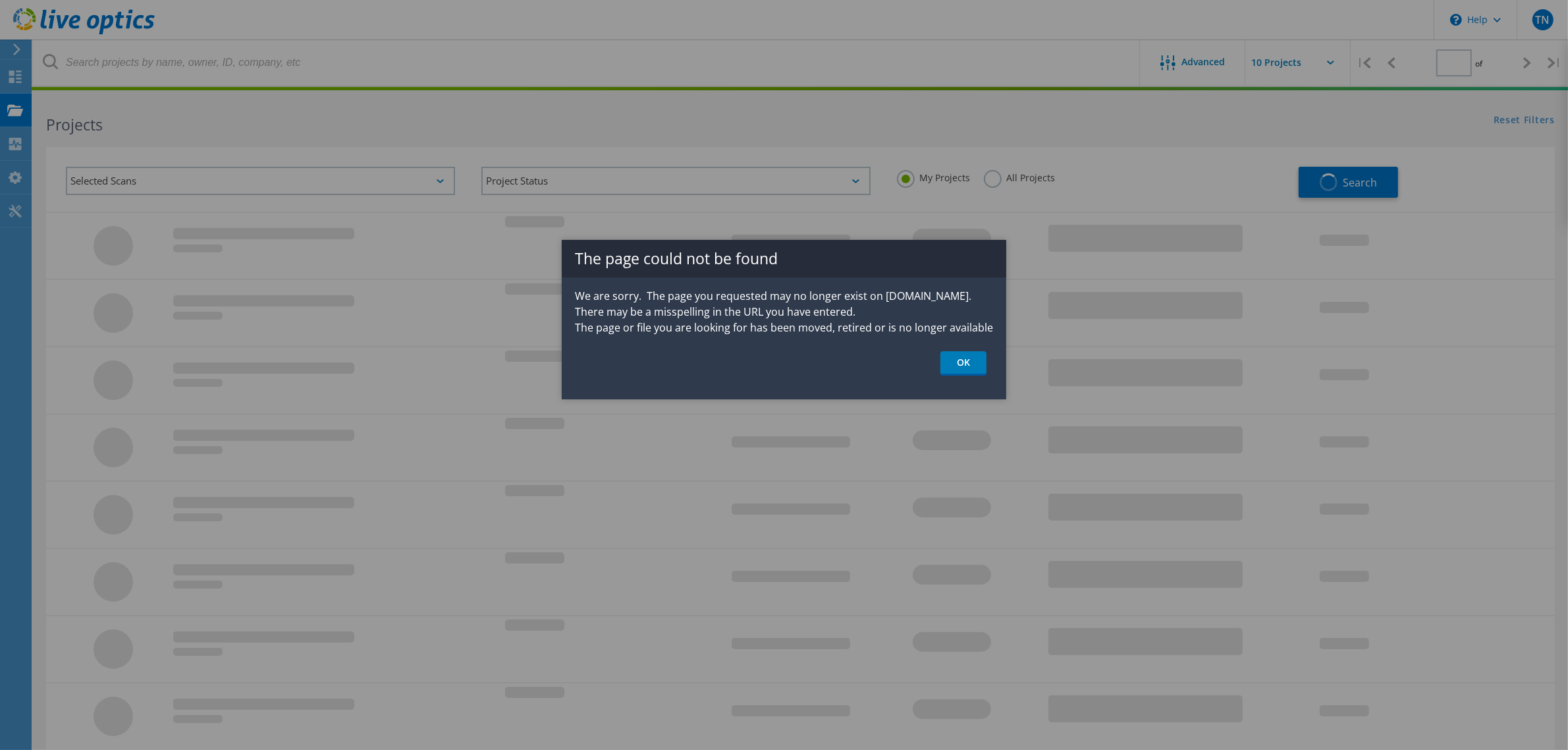
type input "1"
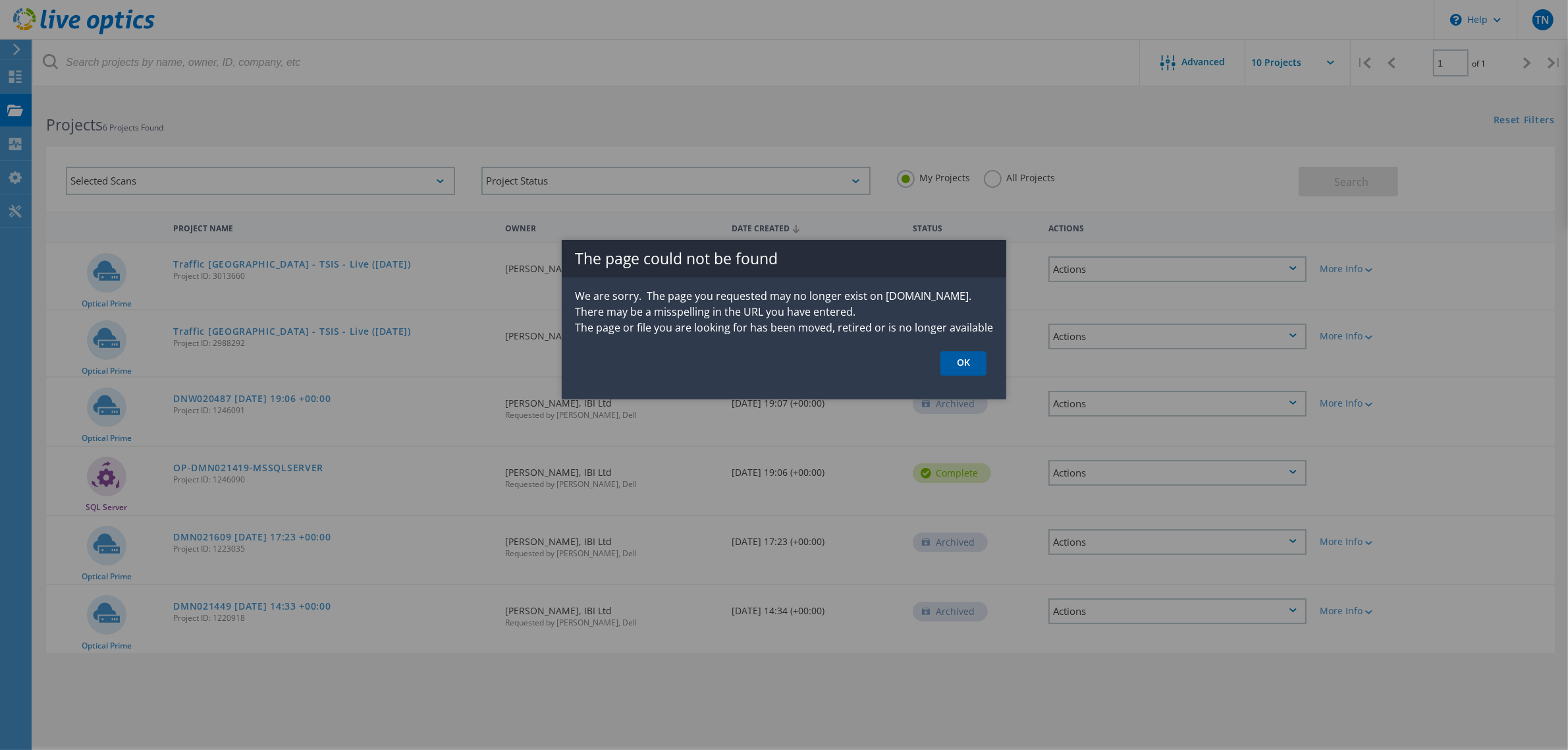
click at [967, 365] on link "OK" at bounding box center [963, 363] width 46 height 24
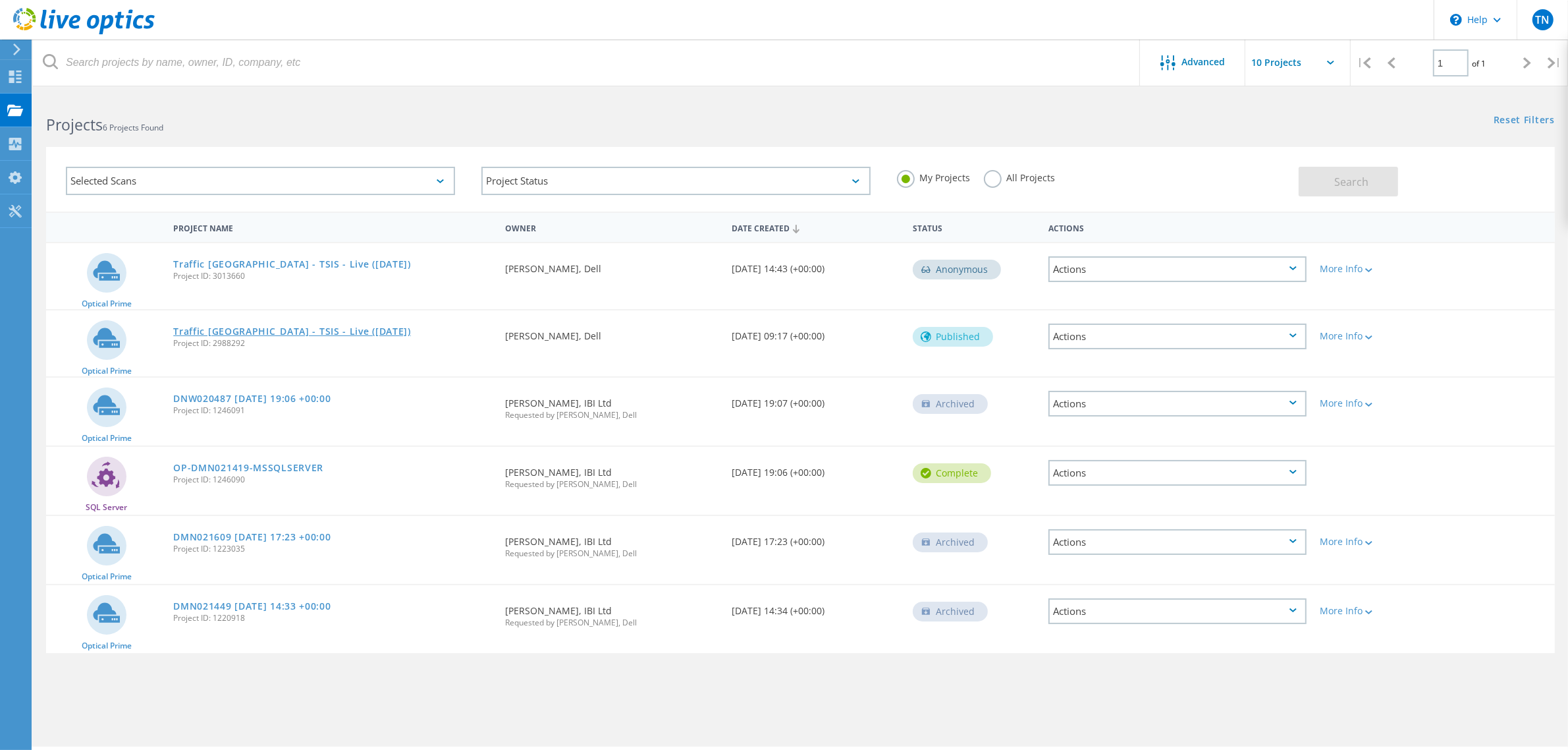
click at [307, 333] on link "Traffic [GEOGRAPHIC_DATA] - TSIS - Live ([DATE])" at bounding box center [292, 331] width 238 height 10
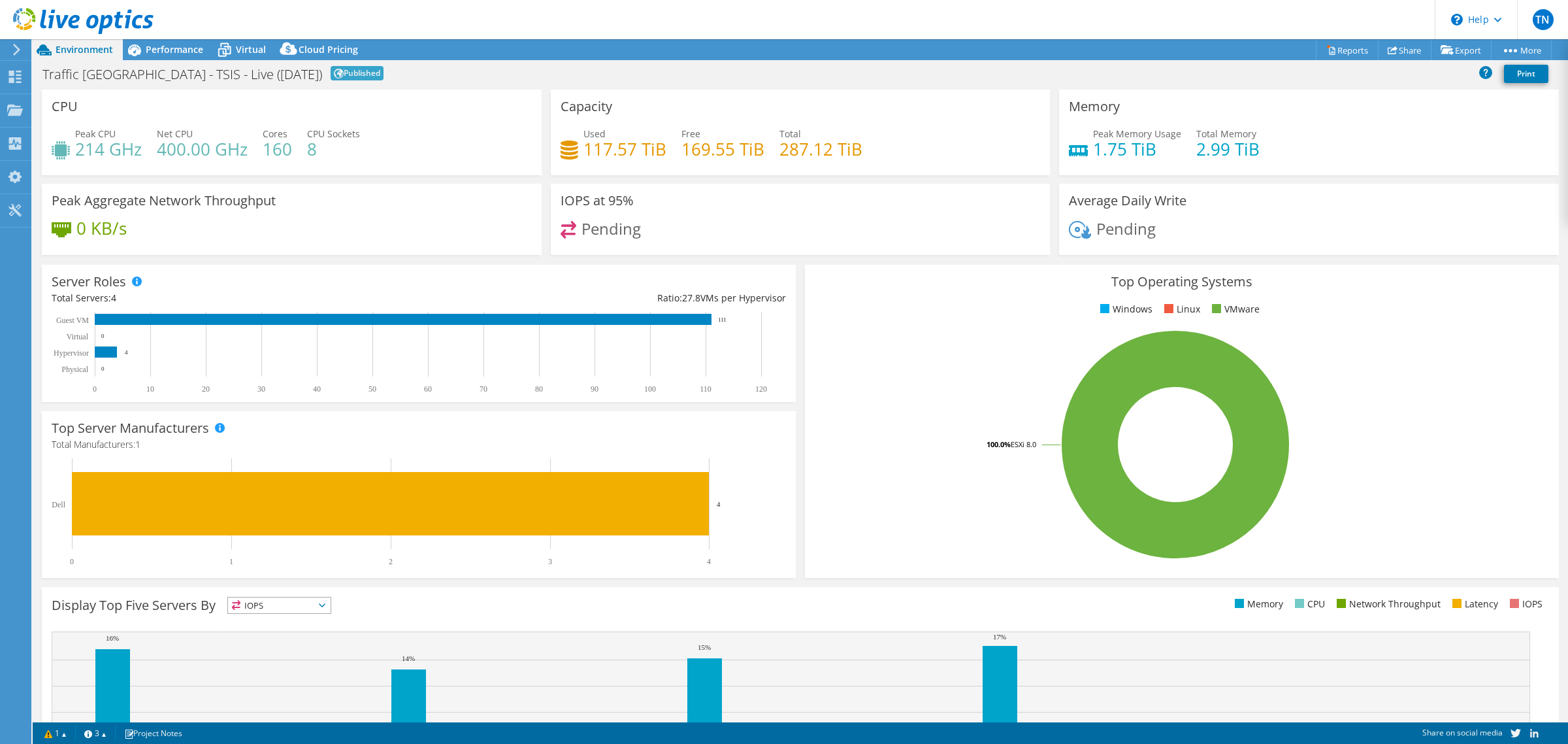
select select "USD"
click at [164, 42] on div "Performance" at bounding box center [168, 50] width 90 height 21
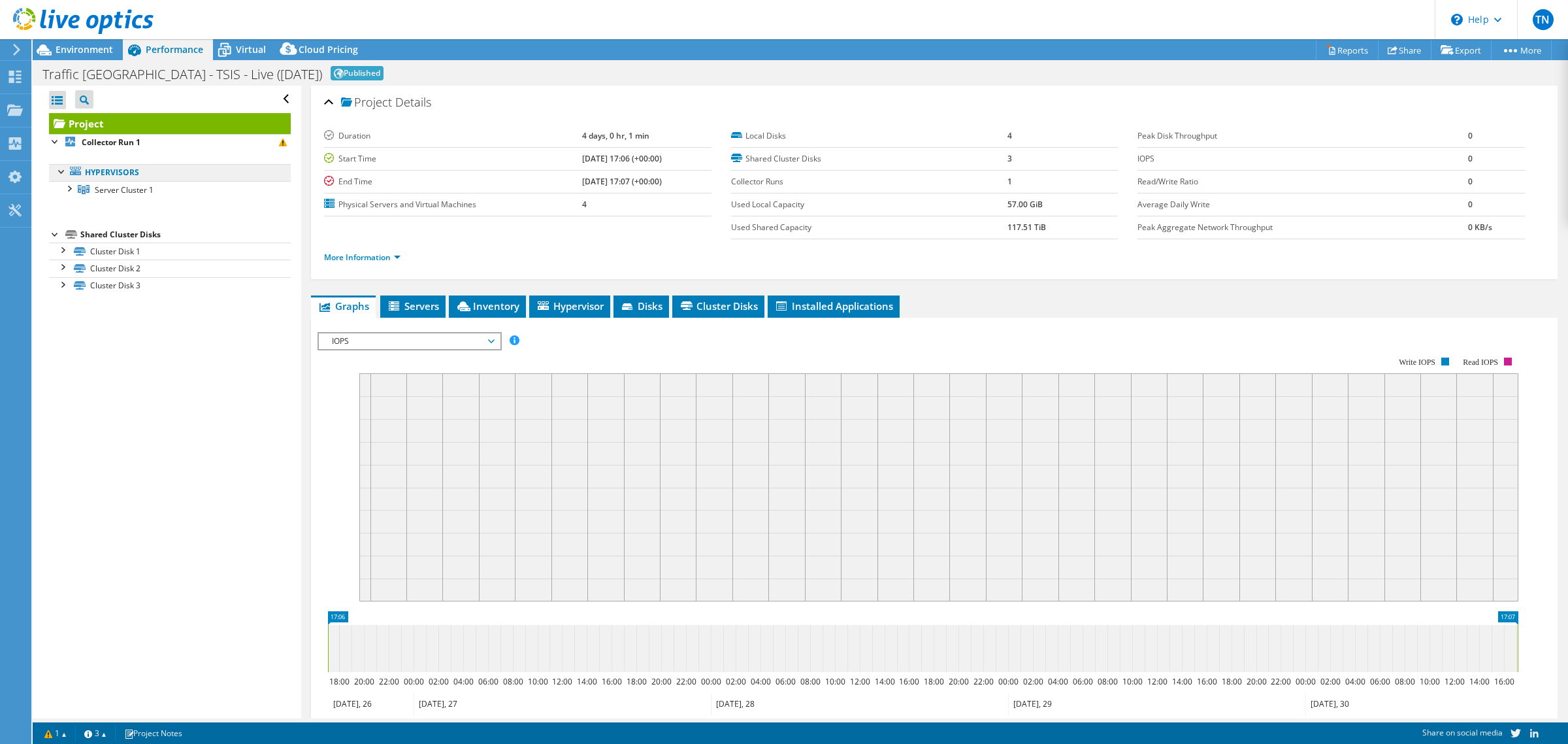
click at [130, 178] on link "Hypervisors" at bounding box center [170, 172] width 242 height 17
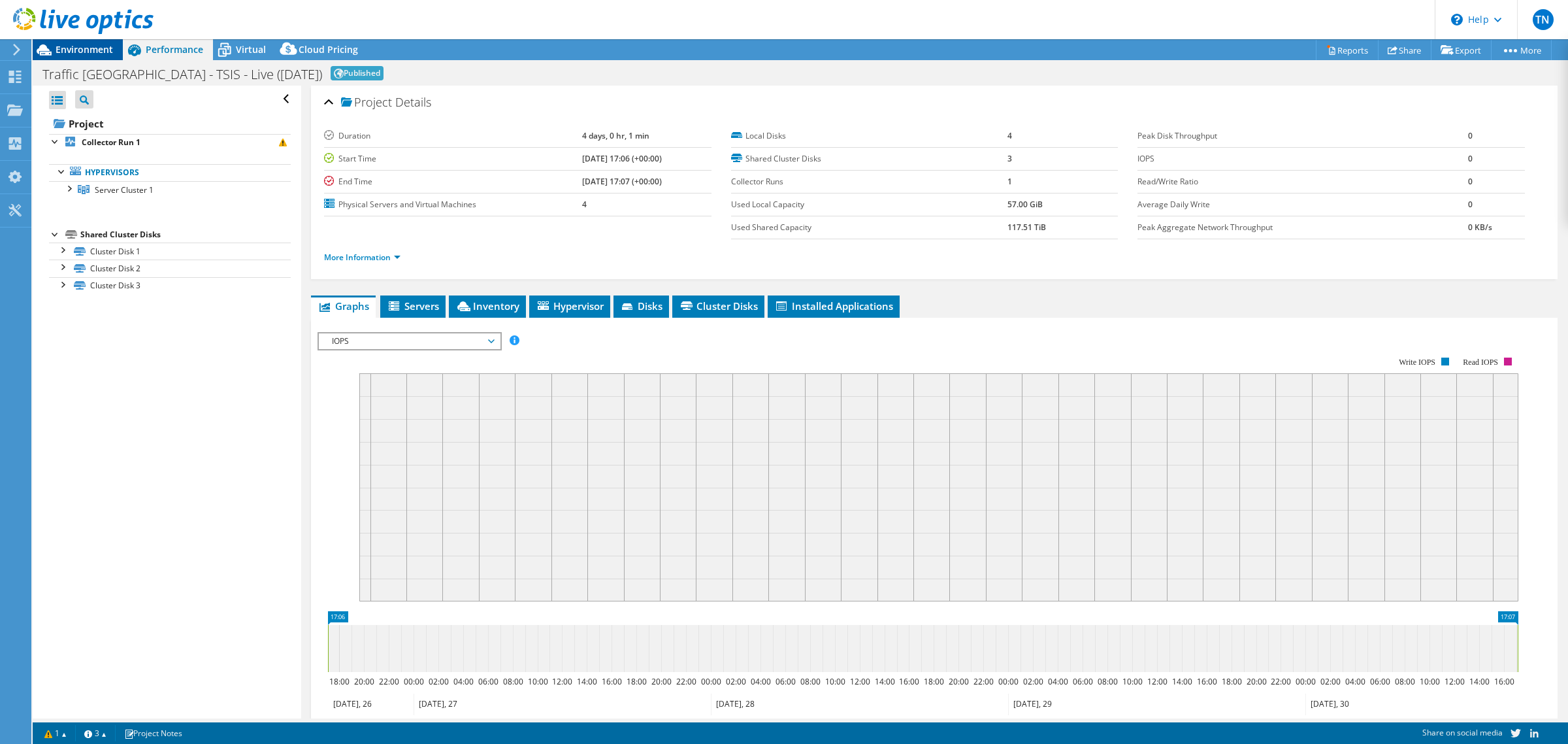
click at [92, 52] on span "Environment" at bounding box center [84, 49] width 57 height 12
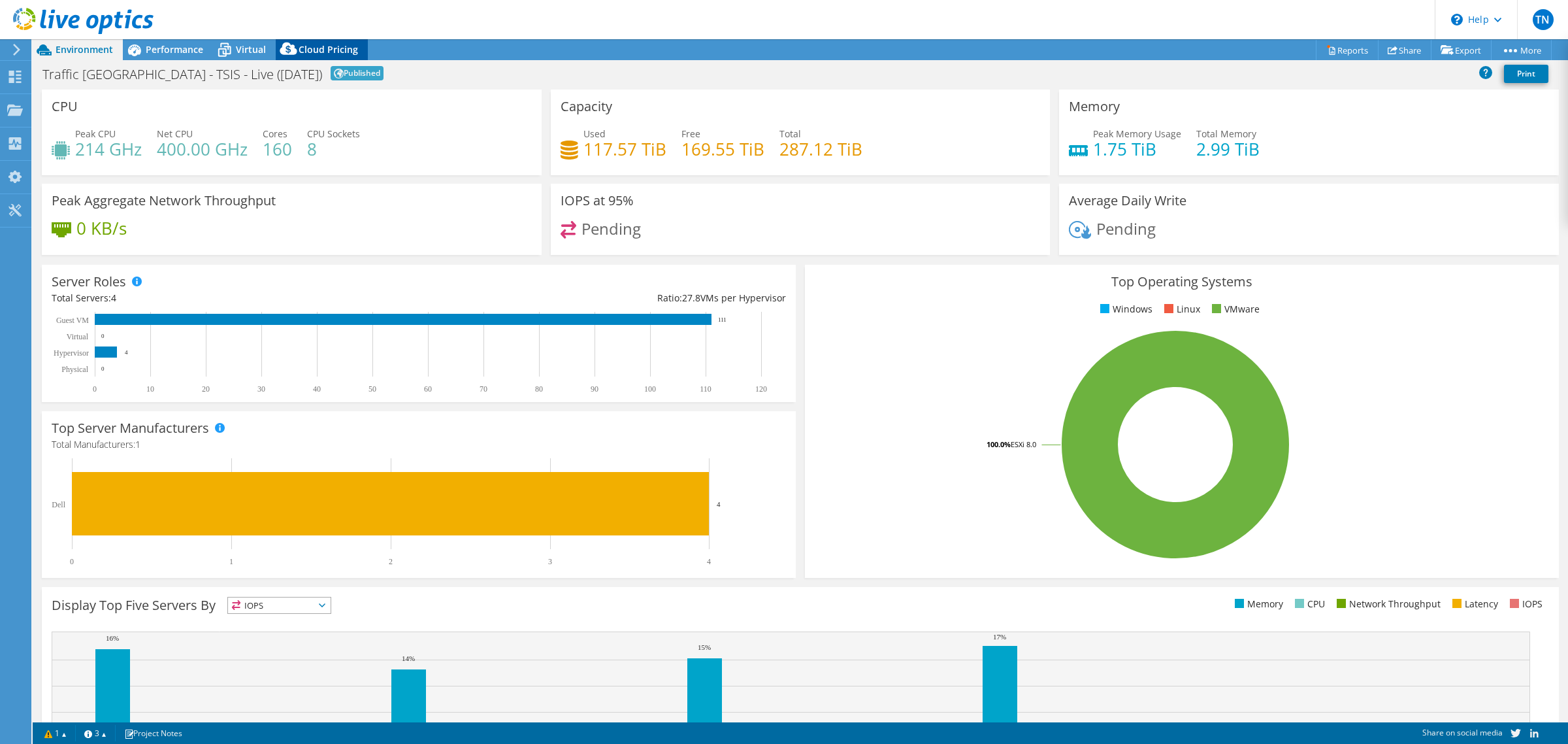
click at [311, 49] on span "Cloud Pricing" at bounding box center [328, 49] width 60 height 12
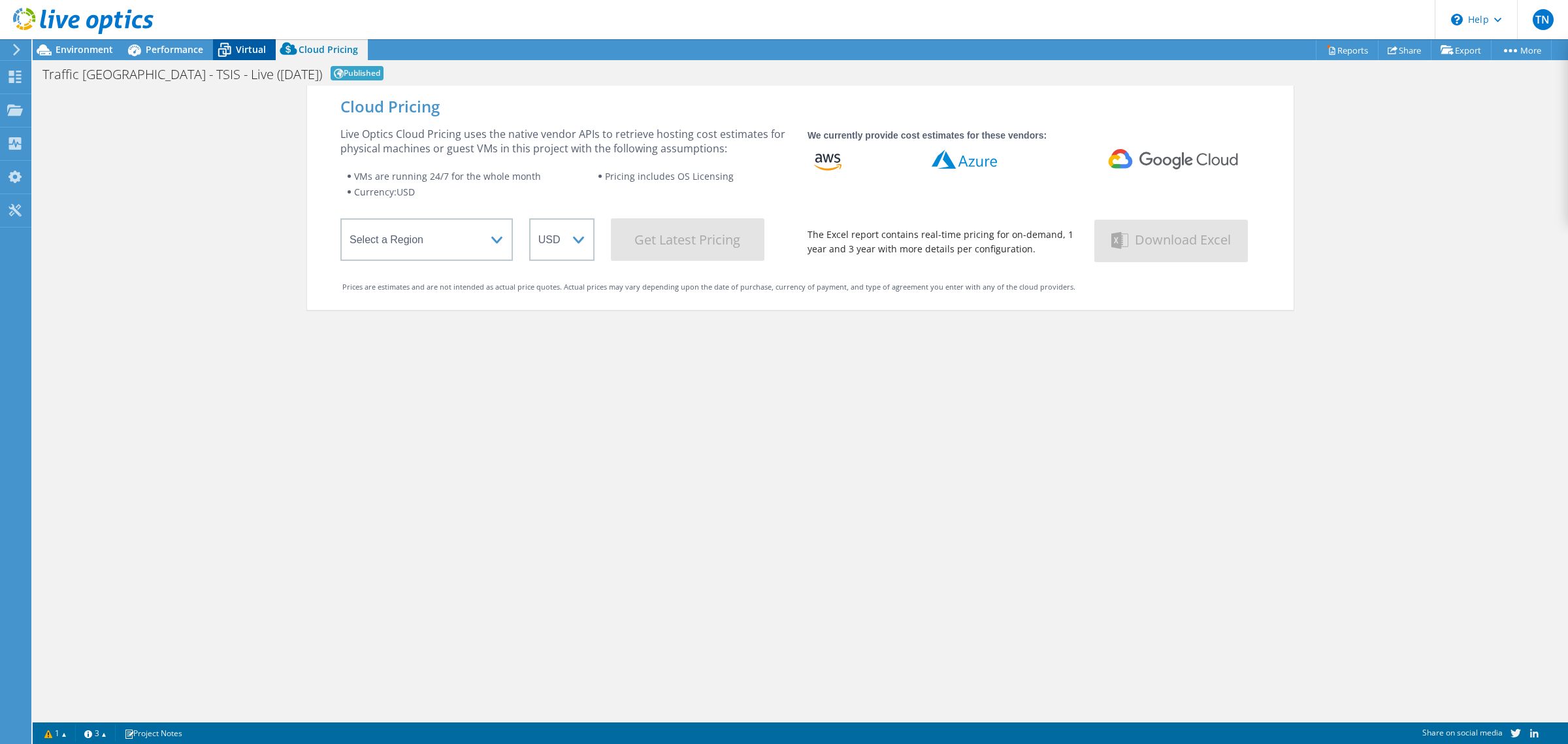
click at [244, 43] on span "Virtual" at bounding box center [250, 49] width 30 height 12
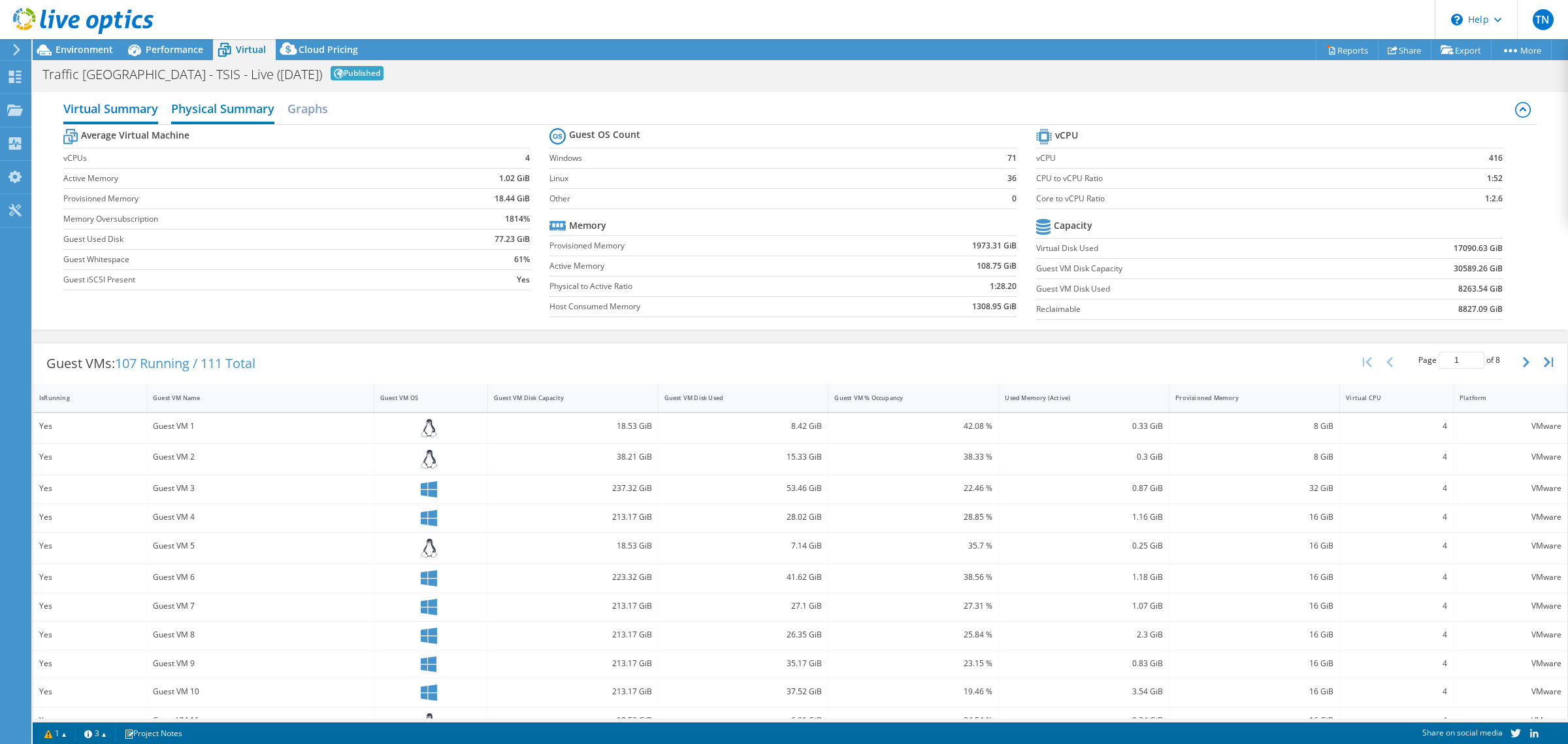
click at [246, 103] on h2 "Physical Summary" at bounding box center [223, 110] width 103 height 29
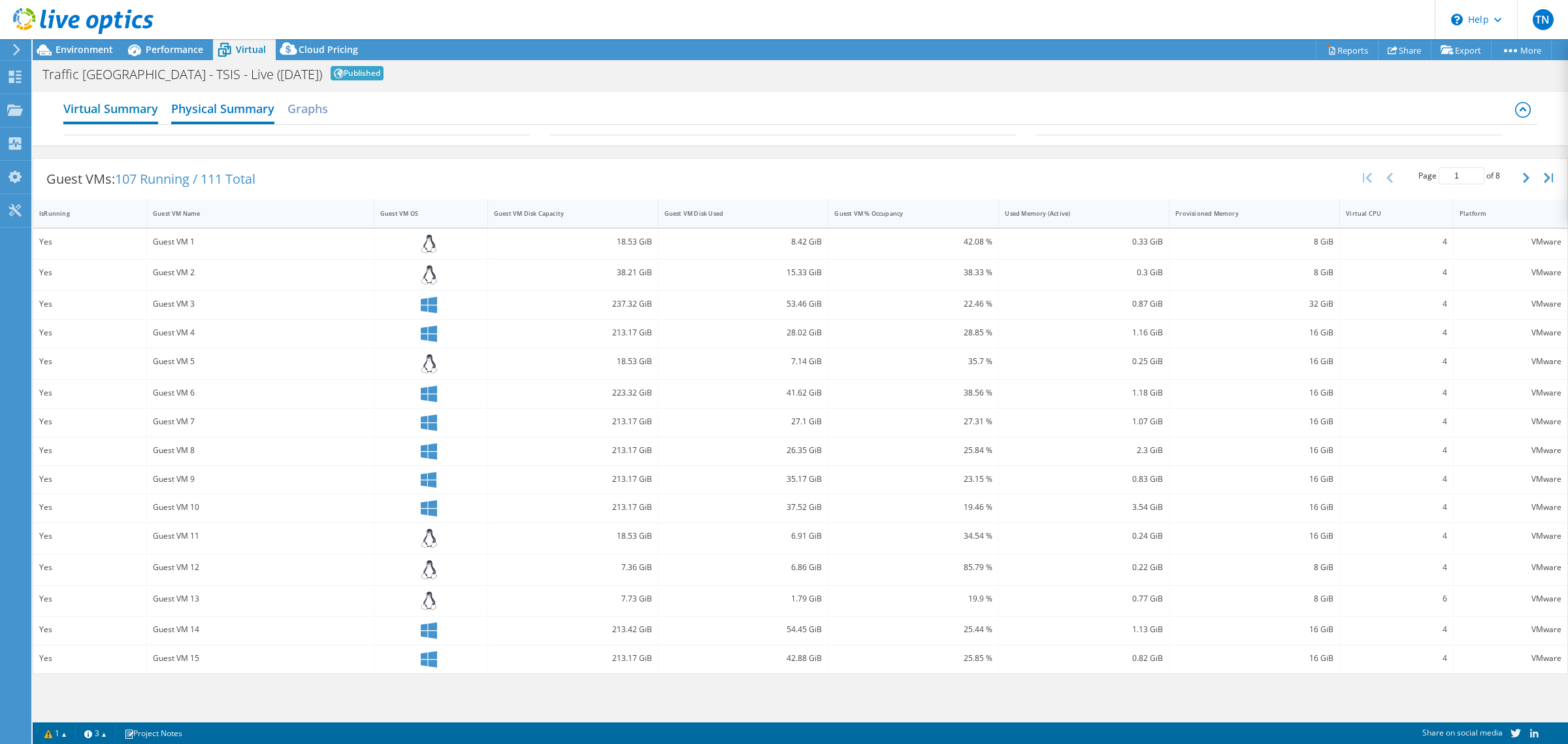
click at [135, 112] on h2 "Virtual Summary" at bounding box center [111, 110] width 95 height 29
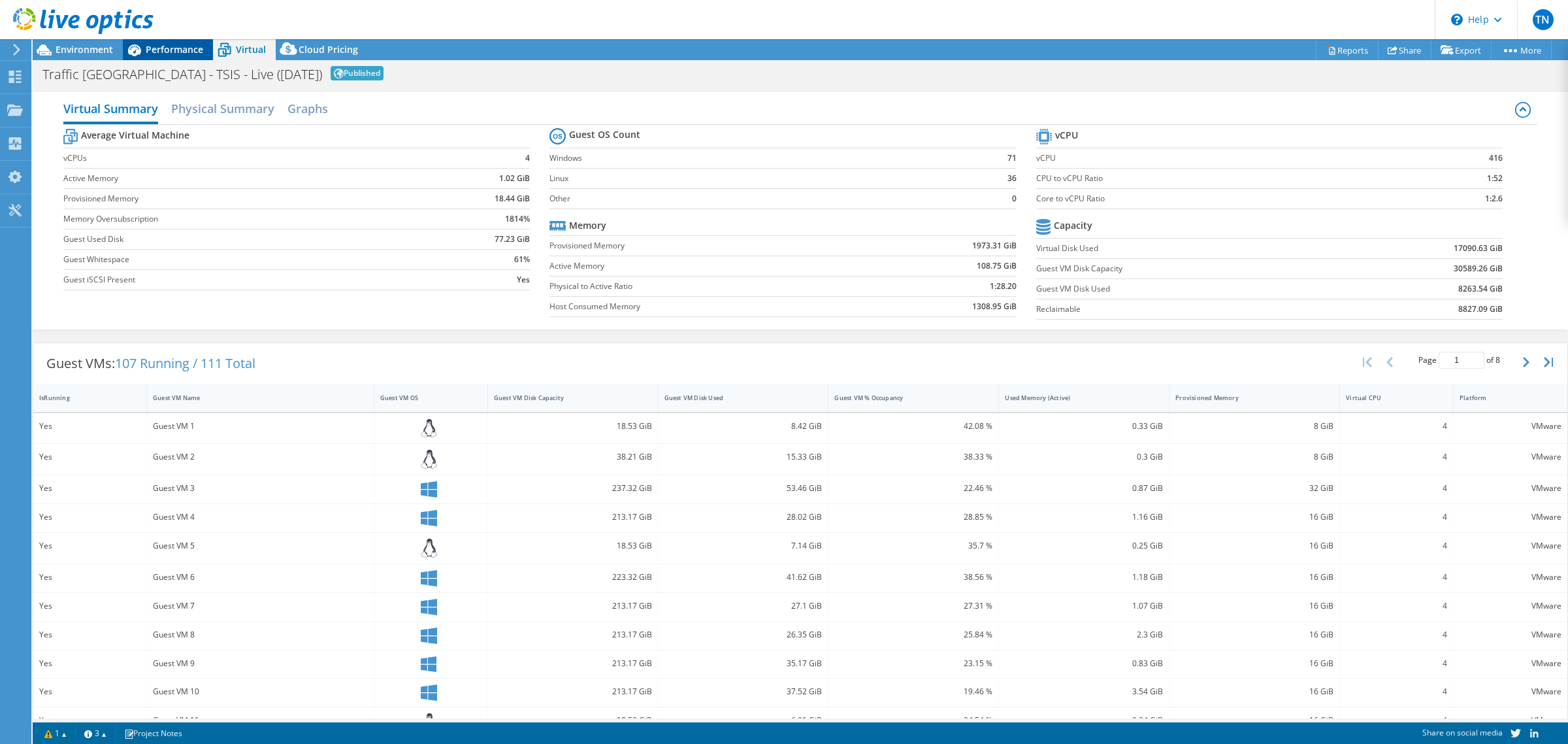
click at [167, 47] on span "Performance" at bounding box center [174, 49] width 57 height 12
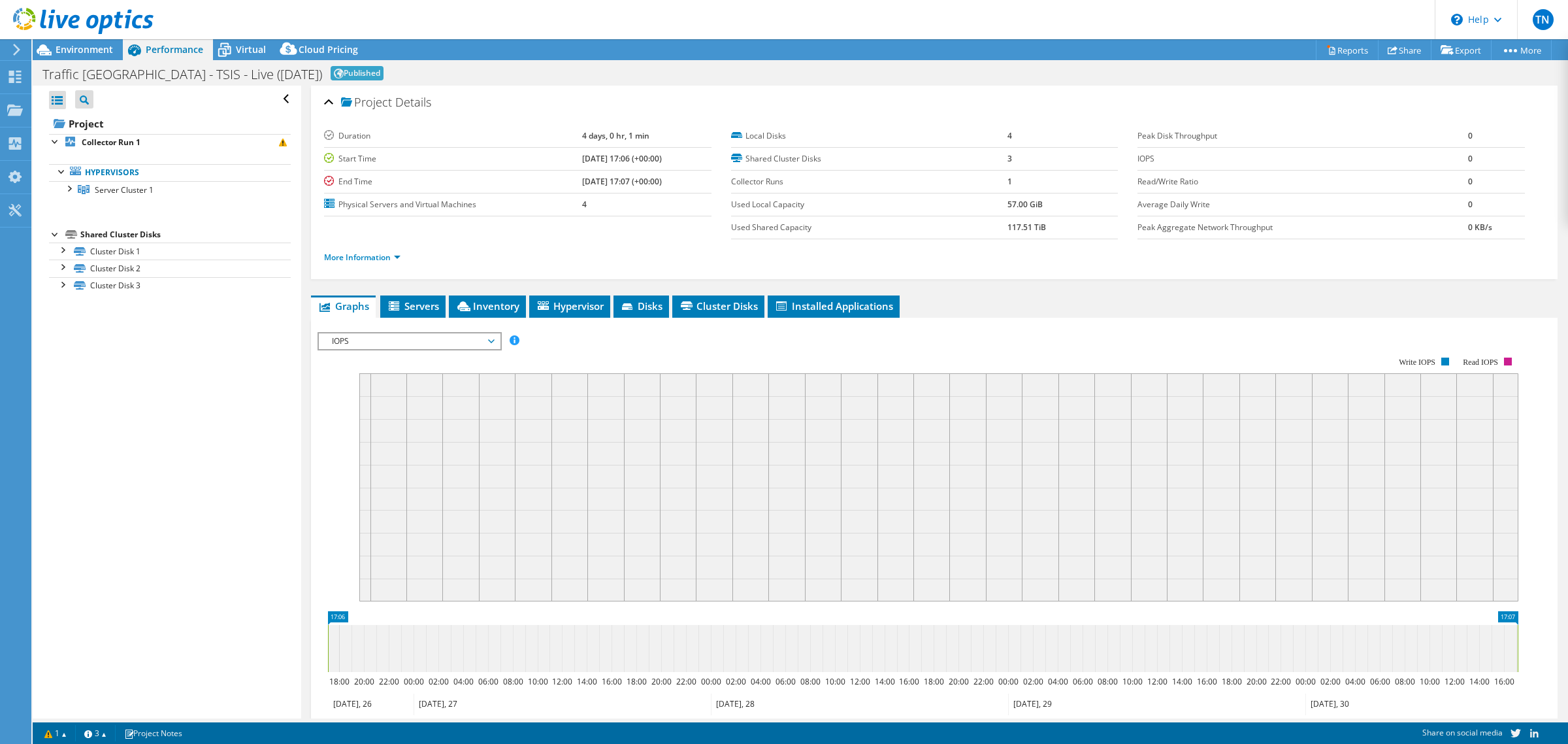
click at [402, 336] on span "IOPS" at bounding box center [409, 341] width 168 height 16
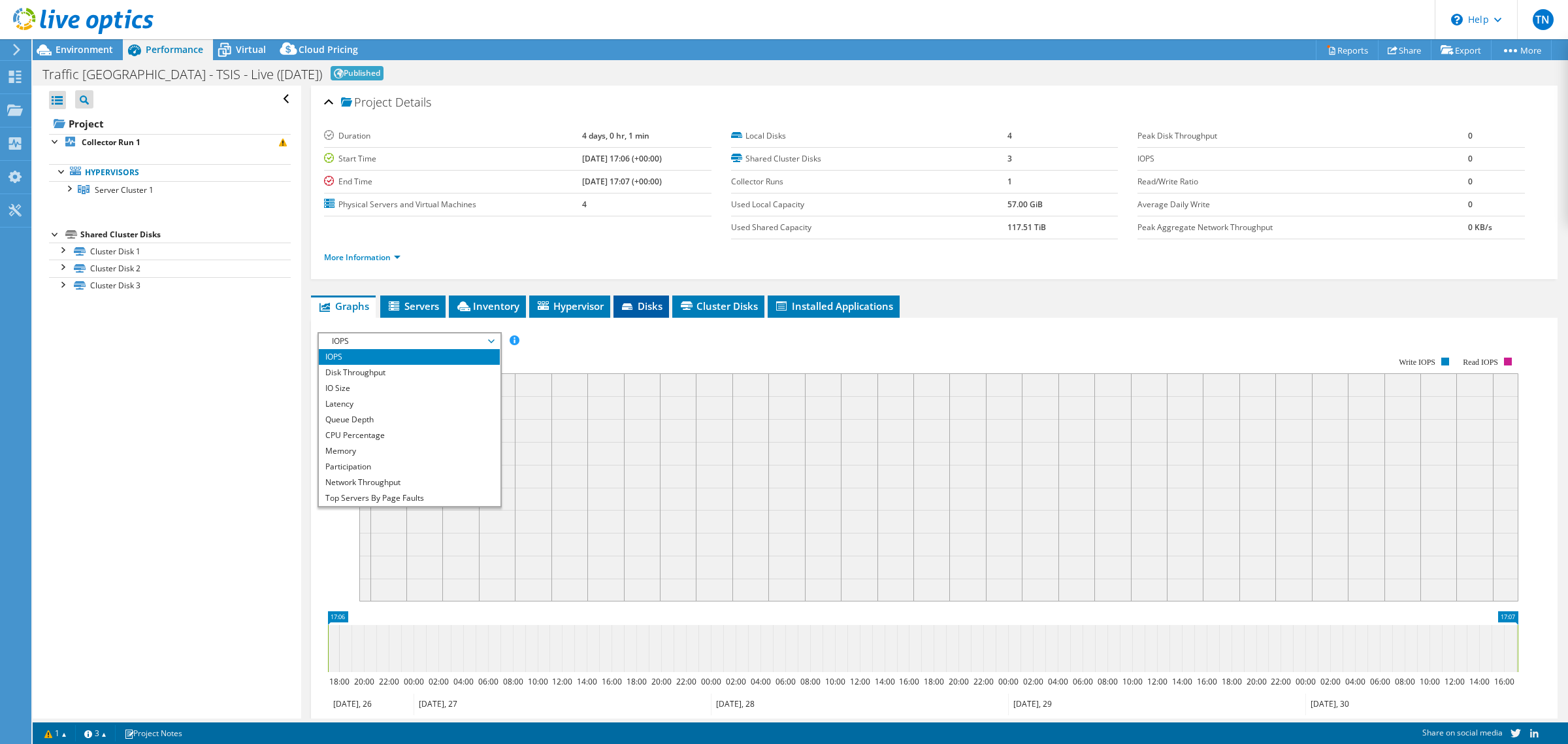
click at [645, 301] on span "Disks" at bounding box center [641, 306] width 42 height 13
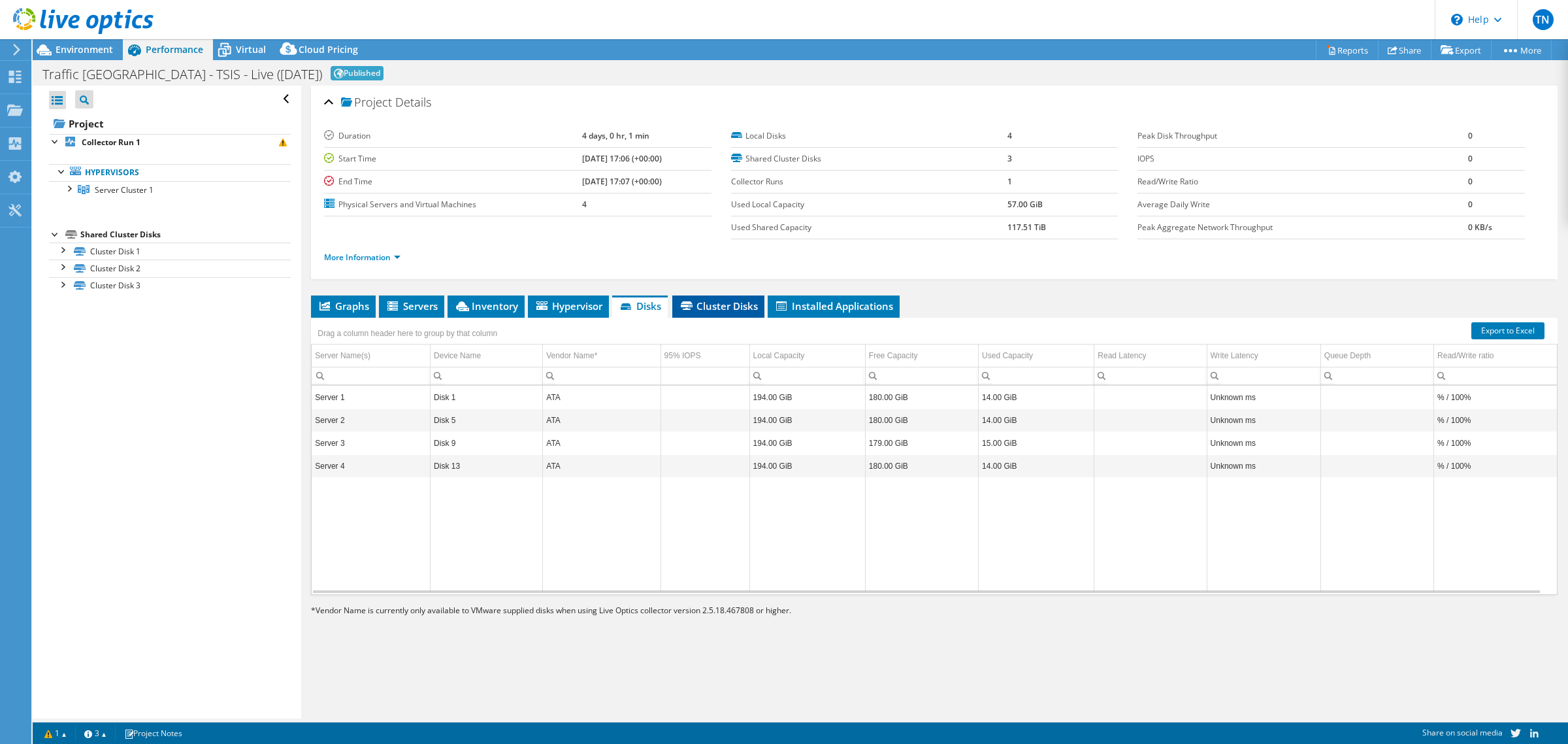
click at [715, 308] on span "Cluster Disks" at bounding box center [718, 306] width 79 height 13
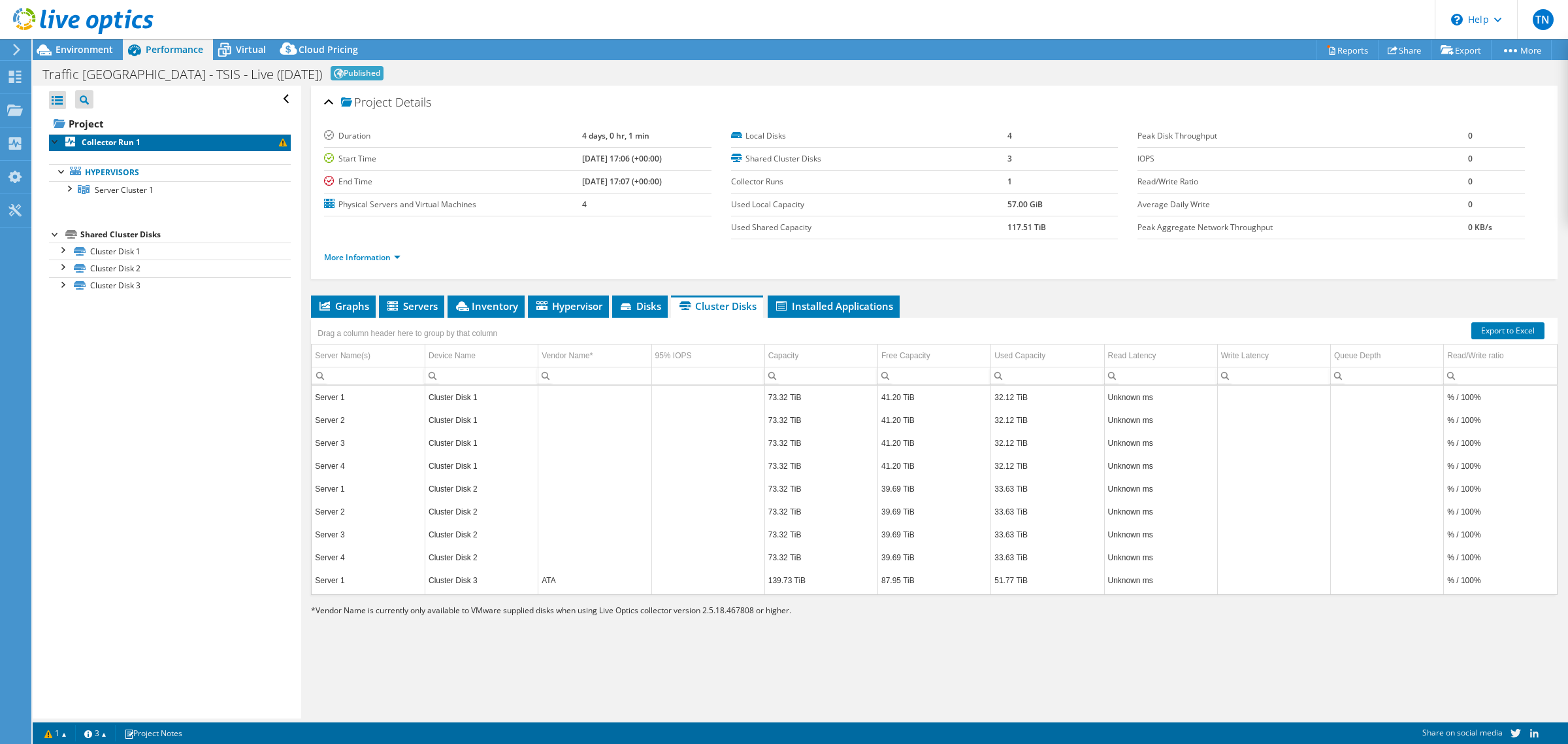
click at [257, 147] on link "Collector Run 1" at bounding box center [170, 142] width 242 height 17
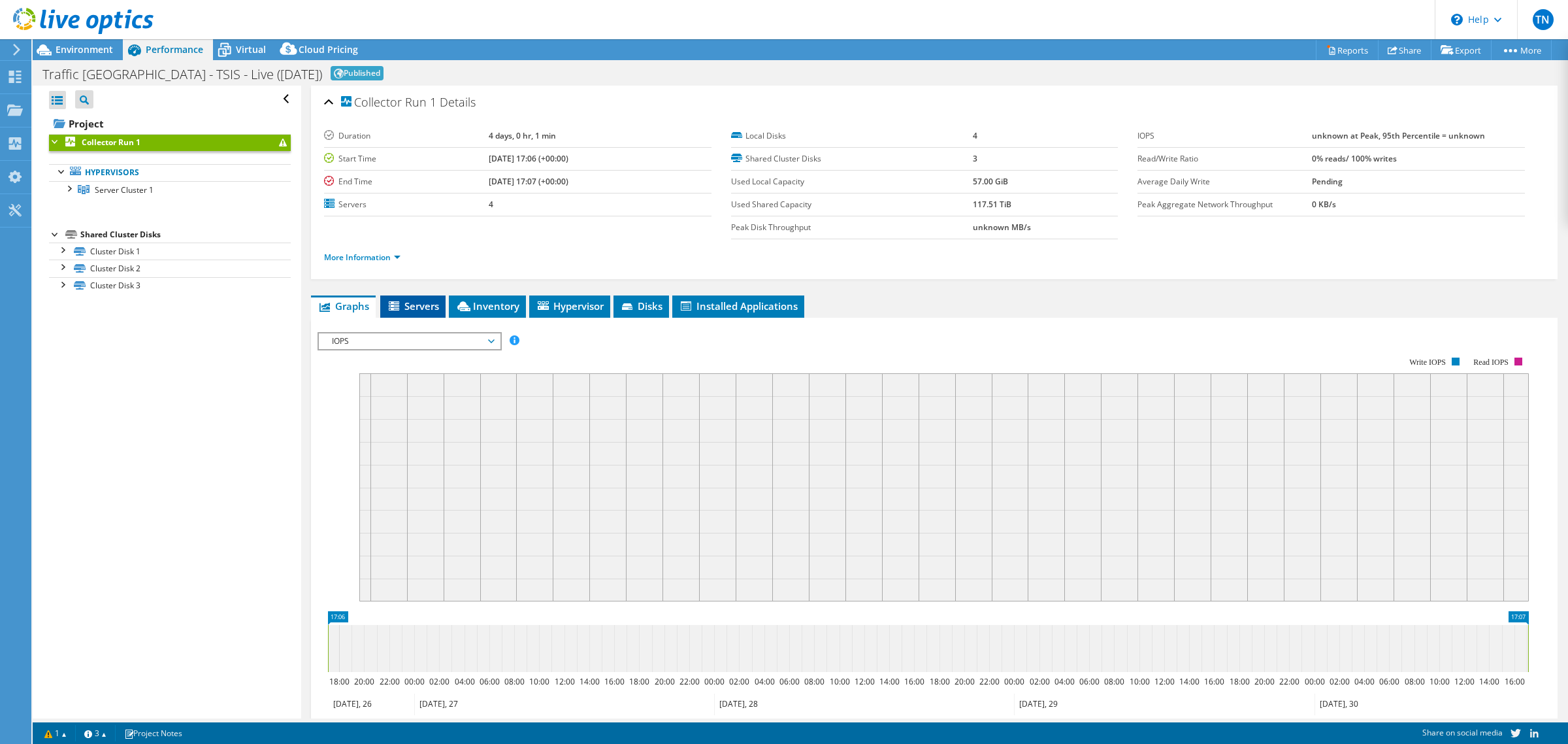
click at [431, 305] on span "Servers" at bounding box center [413, 306] width 52 height 13
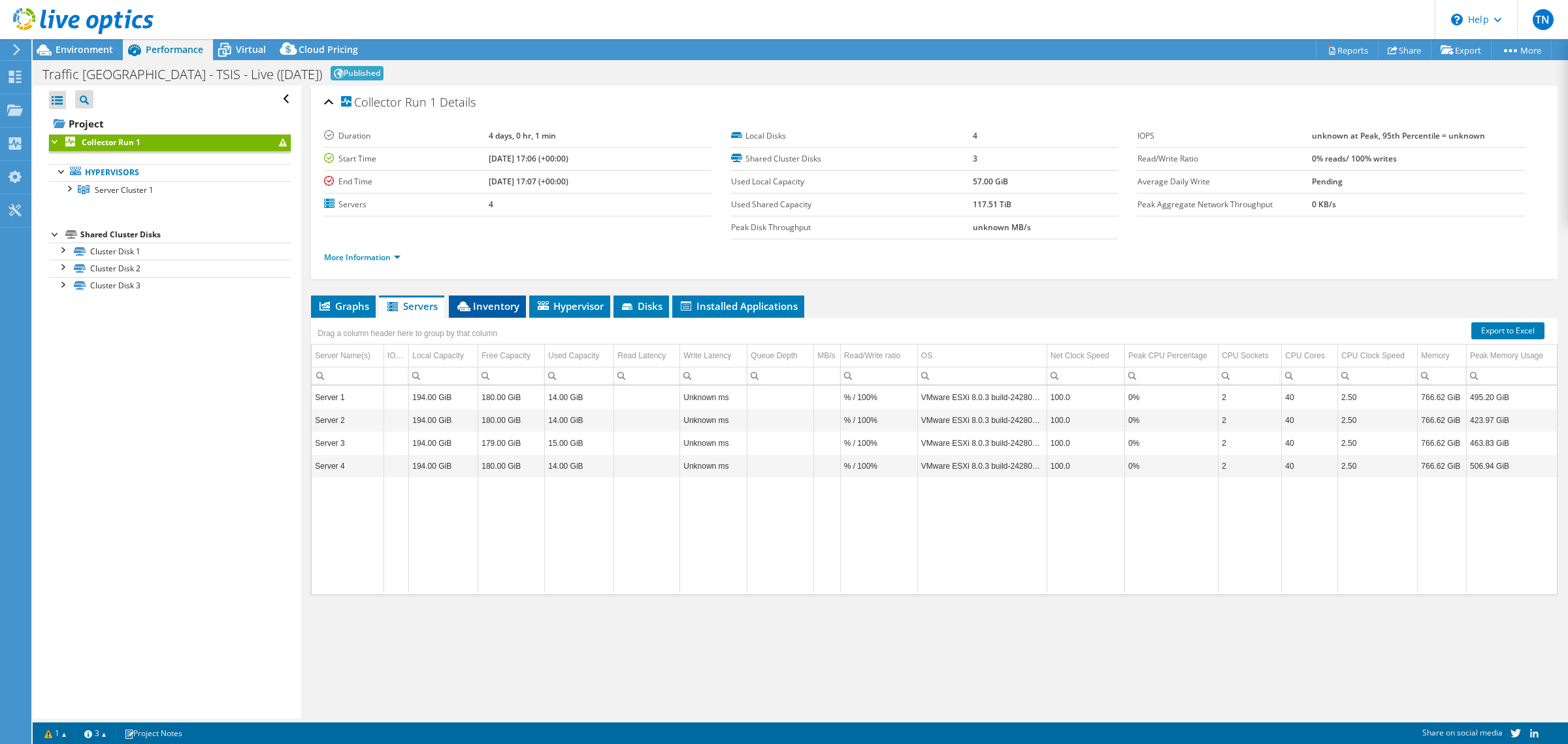
click at [465, 306] on icon at bounding box center [464, 306] width 13 height 9
